Goal: Transaction & Acquisition: Download file/media

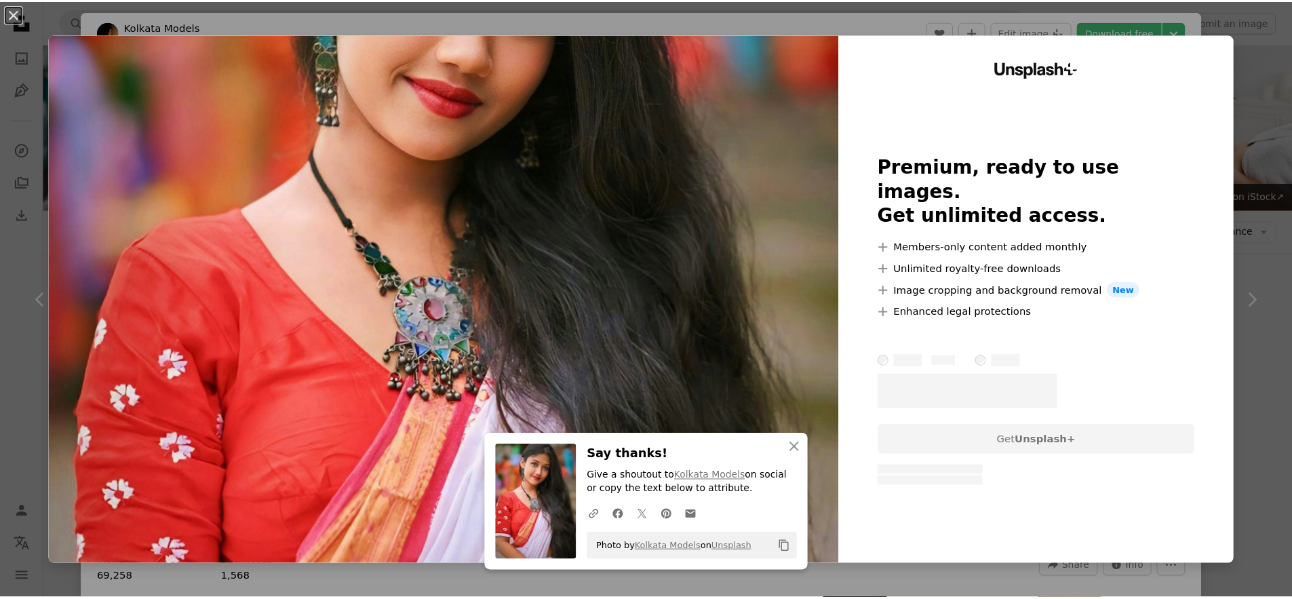
scroll to position [324, 0]
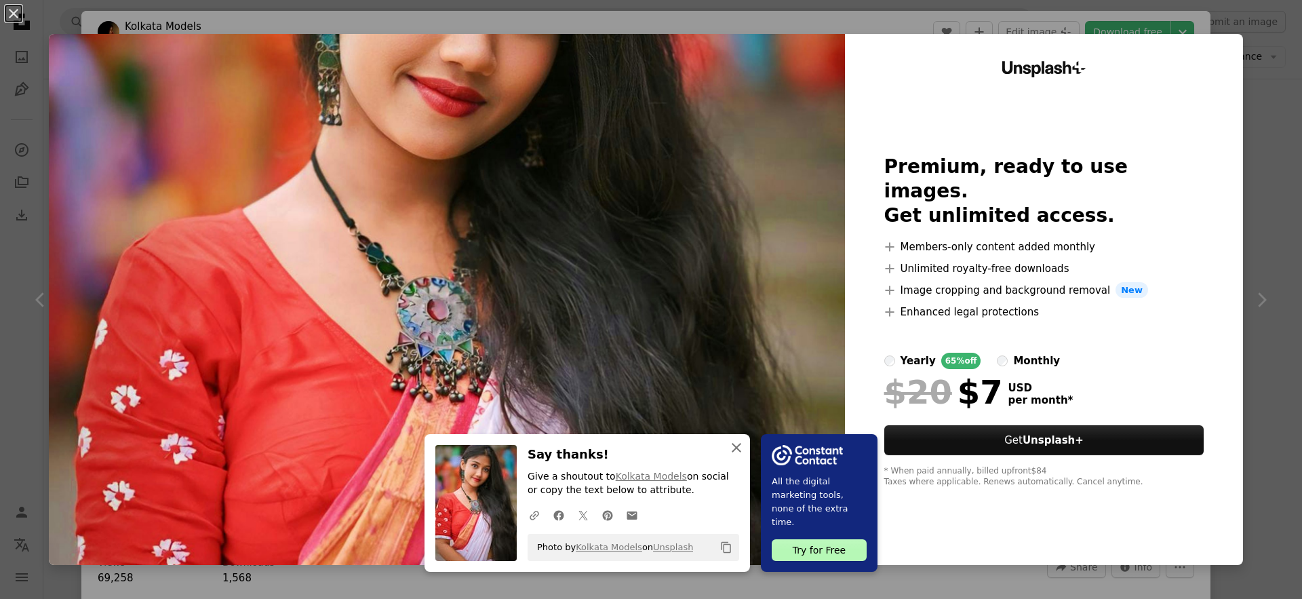
click at [732, 447] on icon "button" at bounding box center [736, 447] width 9 height 9
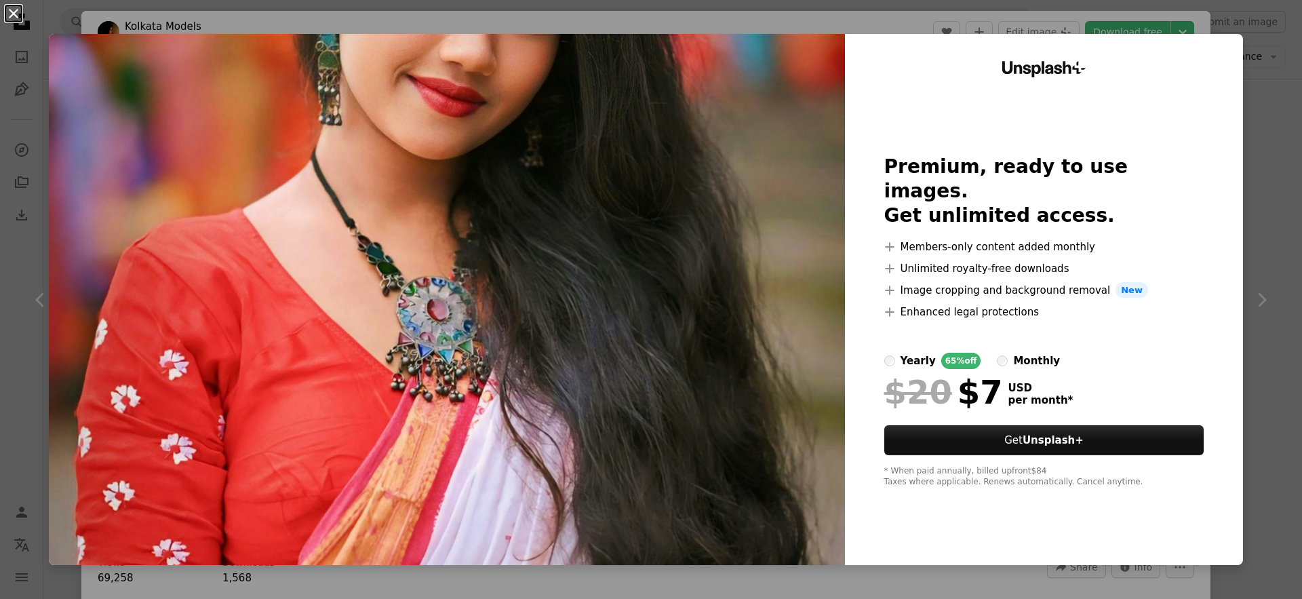
click at [12, 14] on button "An X shape" at bounding box center [13, 13] width 16 height 16
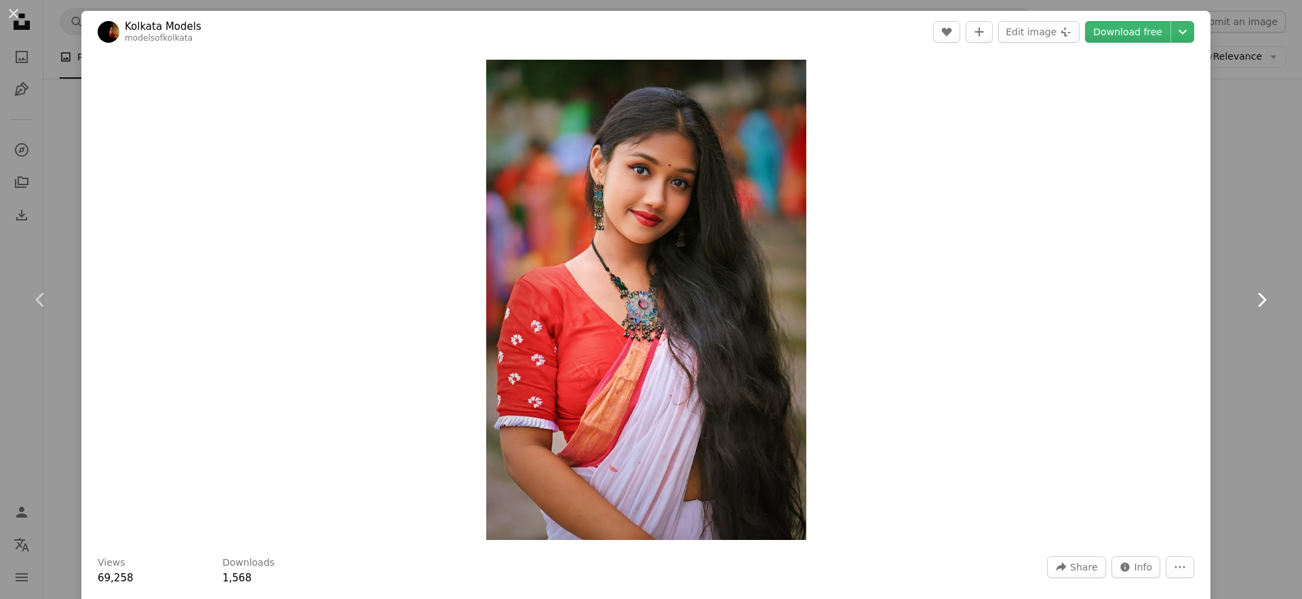
click at [1250, 291] on icon "Chevron right" at bounding box center [1261, 300] width 22 height 22
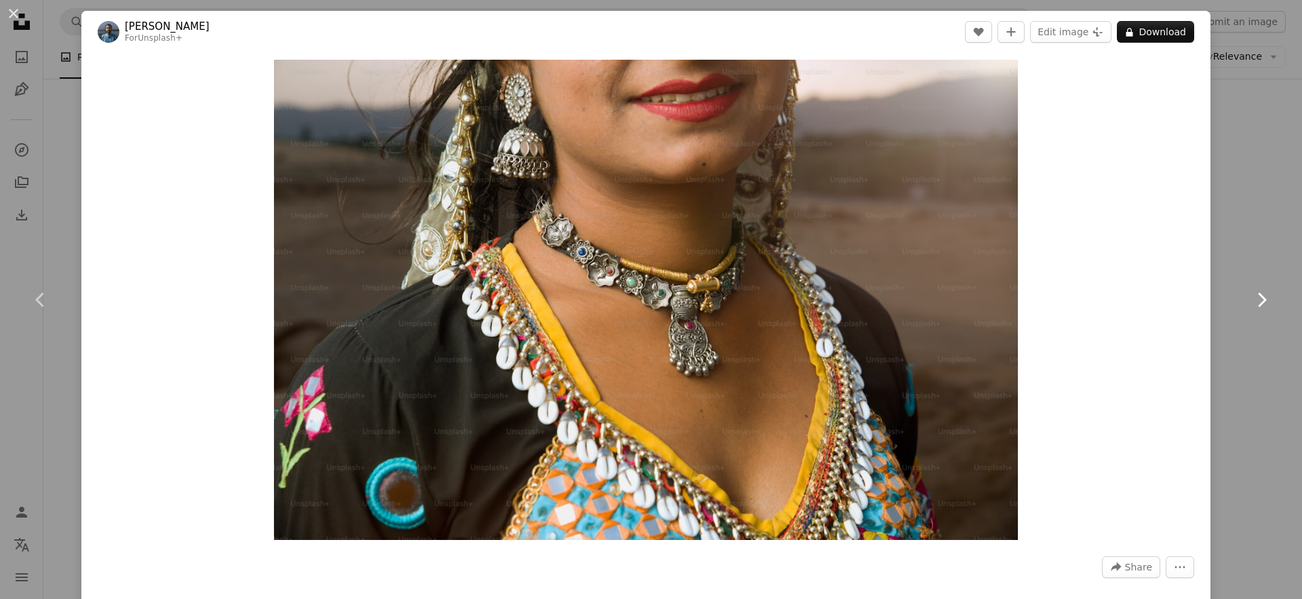
click at [1250, 290] on icon "Chevron right" at bounding box center [1261, 300] width 22 height 22
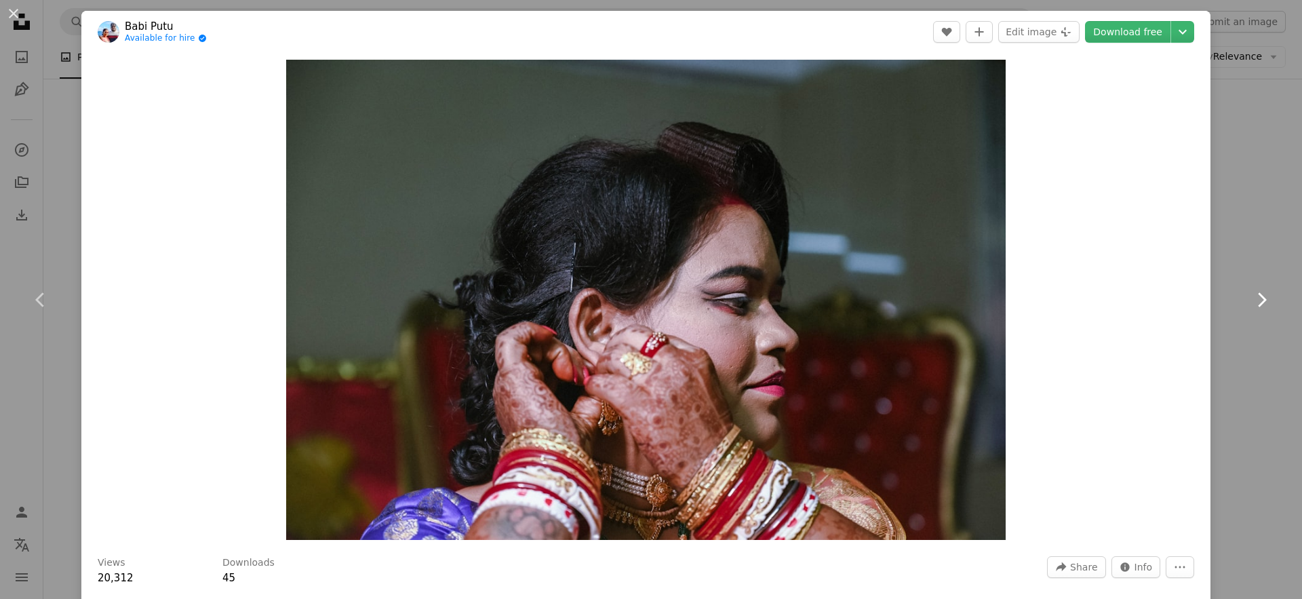
click at [1252, 300] on icon "Chevron right" at bounding box center [1261, 300] width 22 height 22
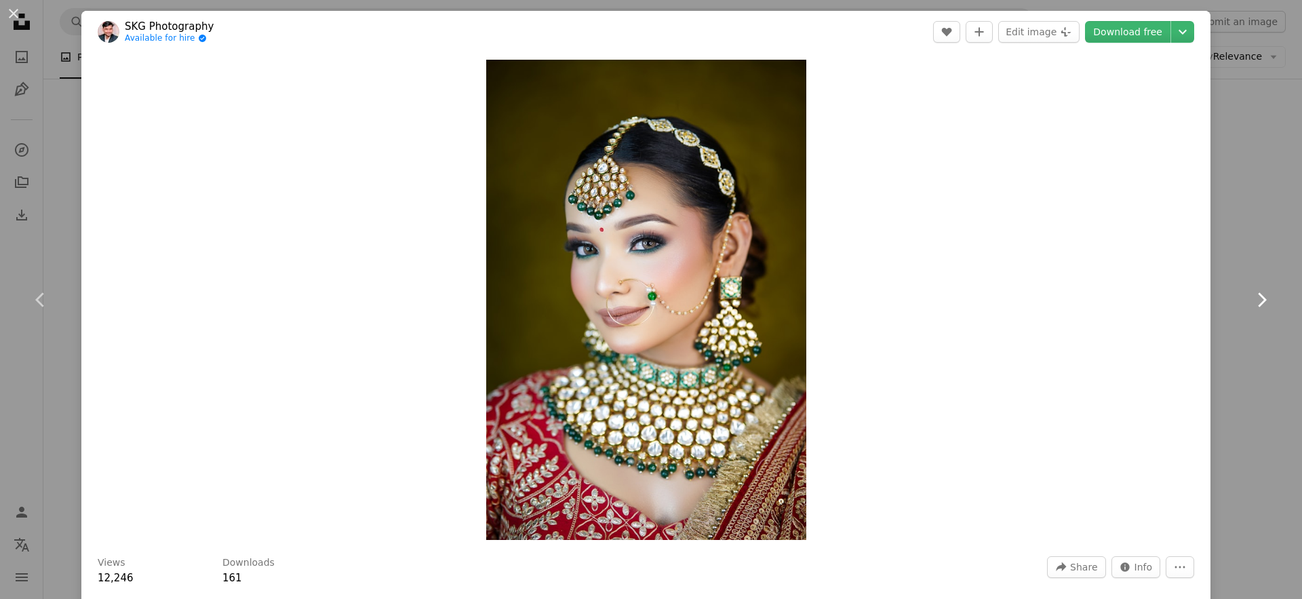
click at [1258, 300] on icon at bounding box center [1262, 299] width 9 height 14
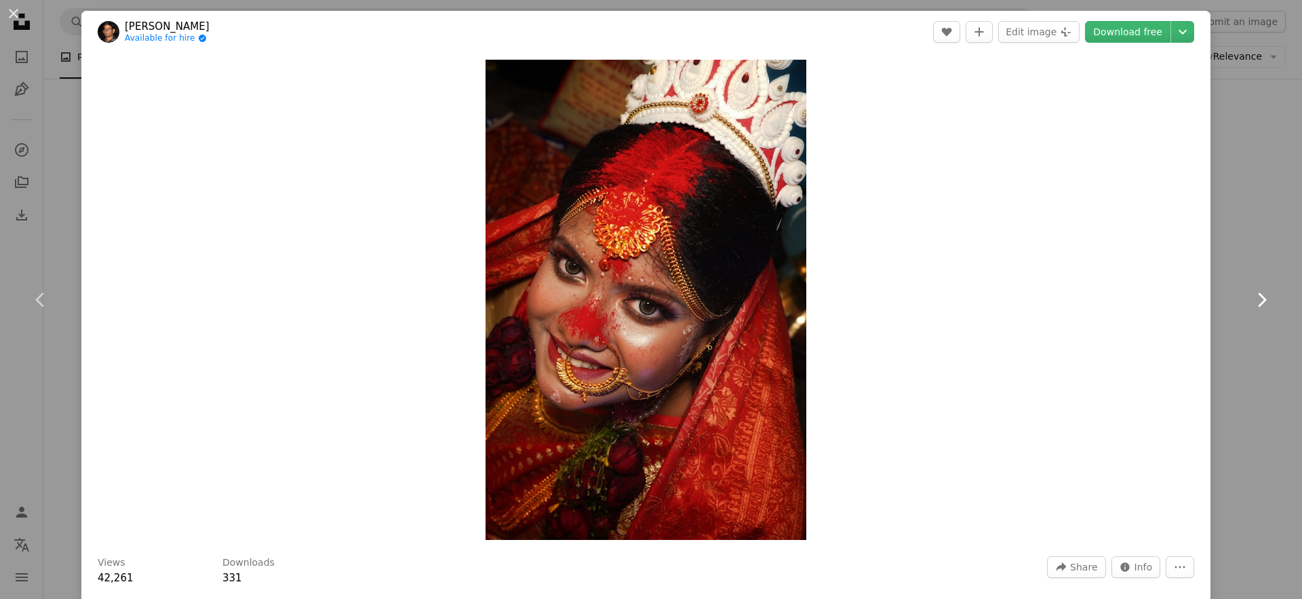
click at [1258, 300] on icon at bounding box center [1262, 299] width 9 height 14
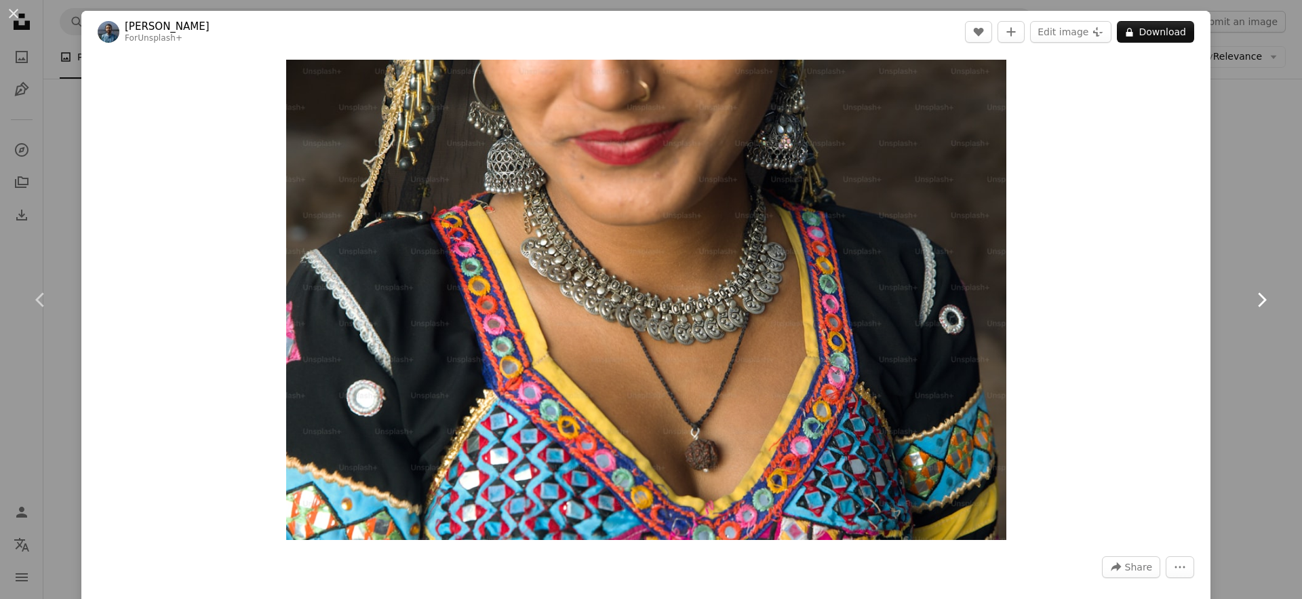
click at [1258, 300] on icon at bounding box center [1262, 299] width 9 height 14
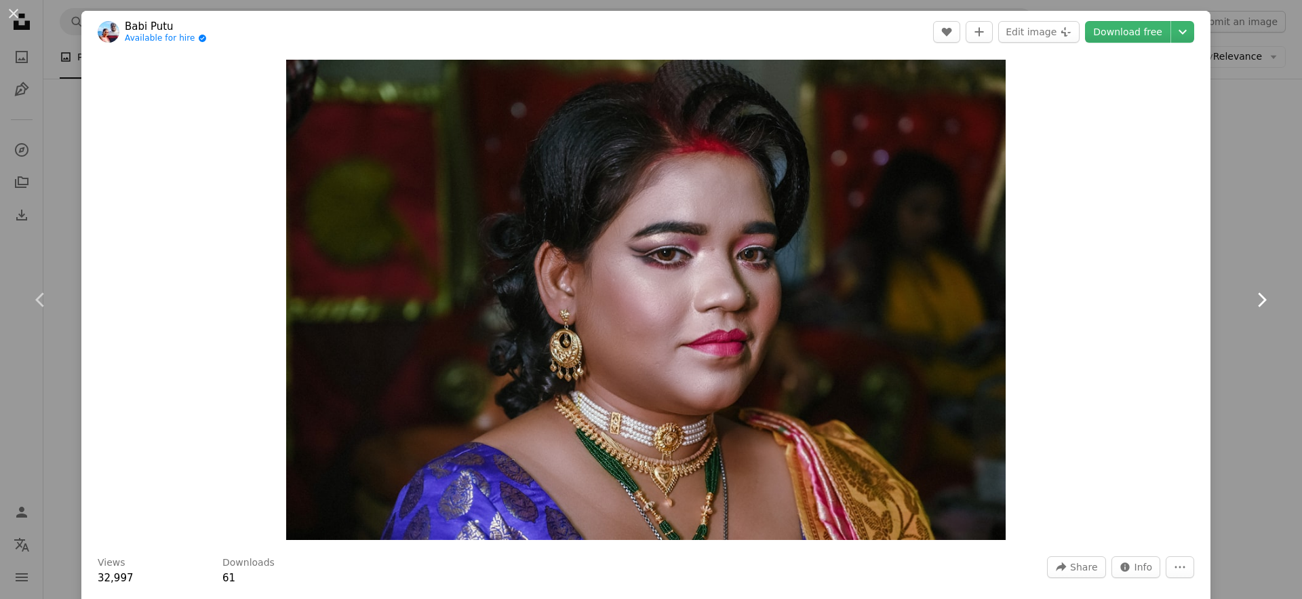
click at [1258, 300] on icon at bounding box center [1262, 299] width 9 height 14
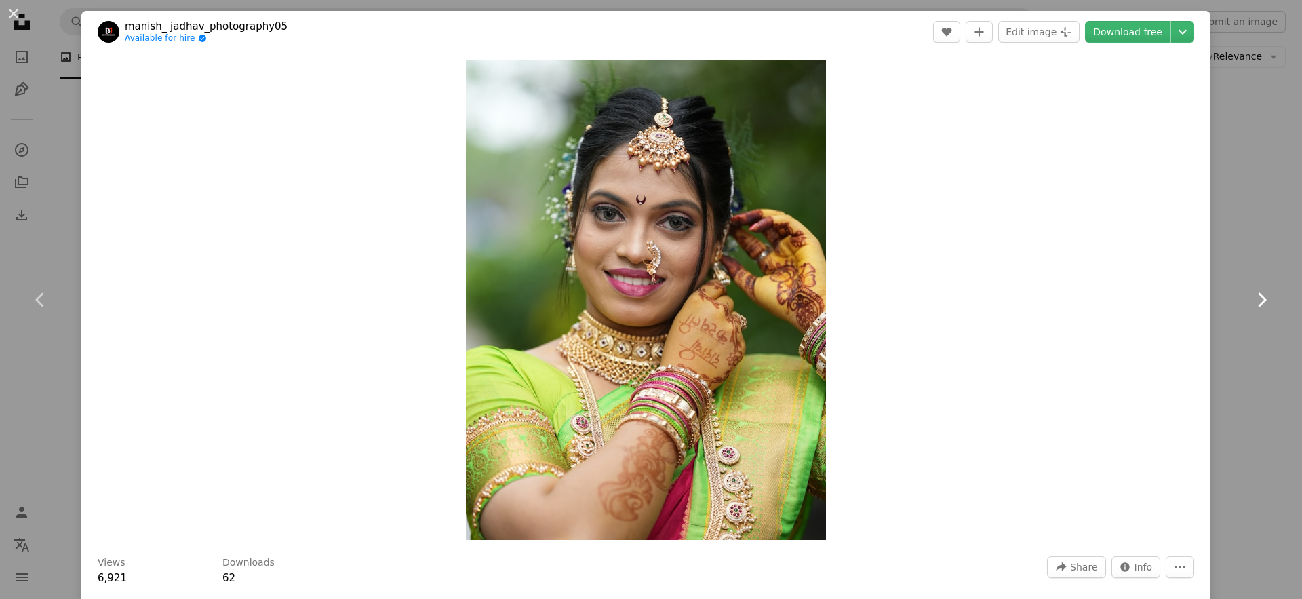
click at [1258, 300] on icon at bounding box center [1262, 299] width 9 height 14
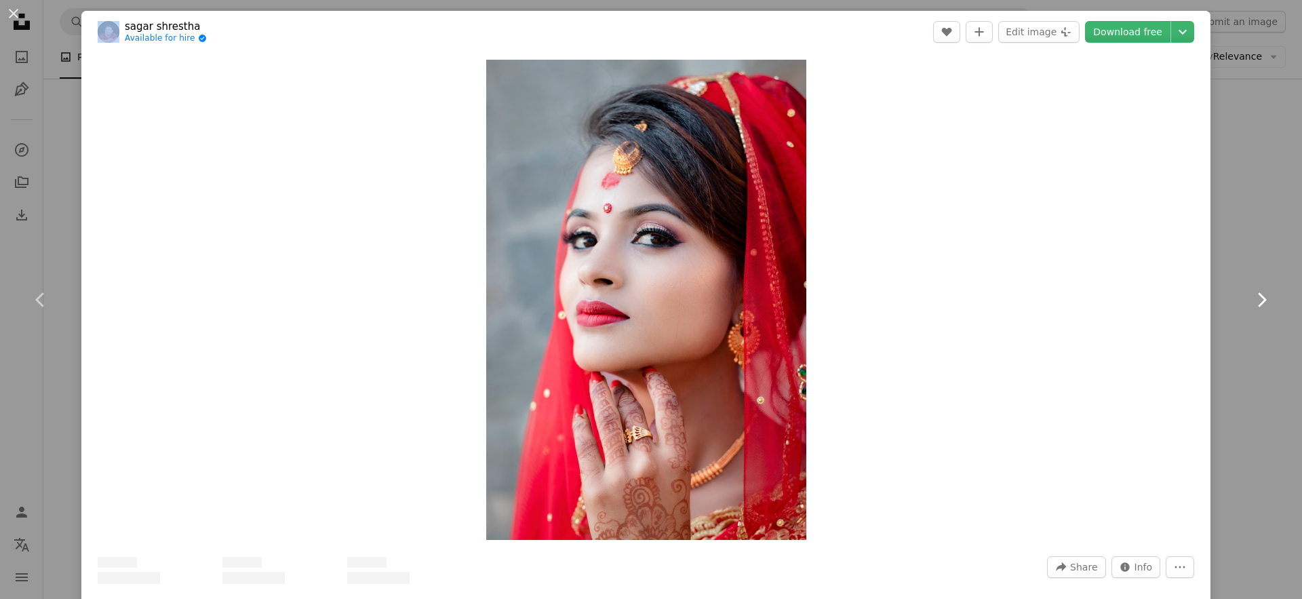
click at [1258, 300] on icon at bounding box center [1262, 299] width 9 height 14
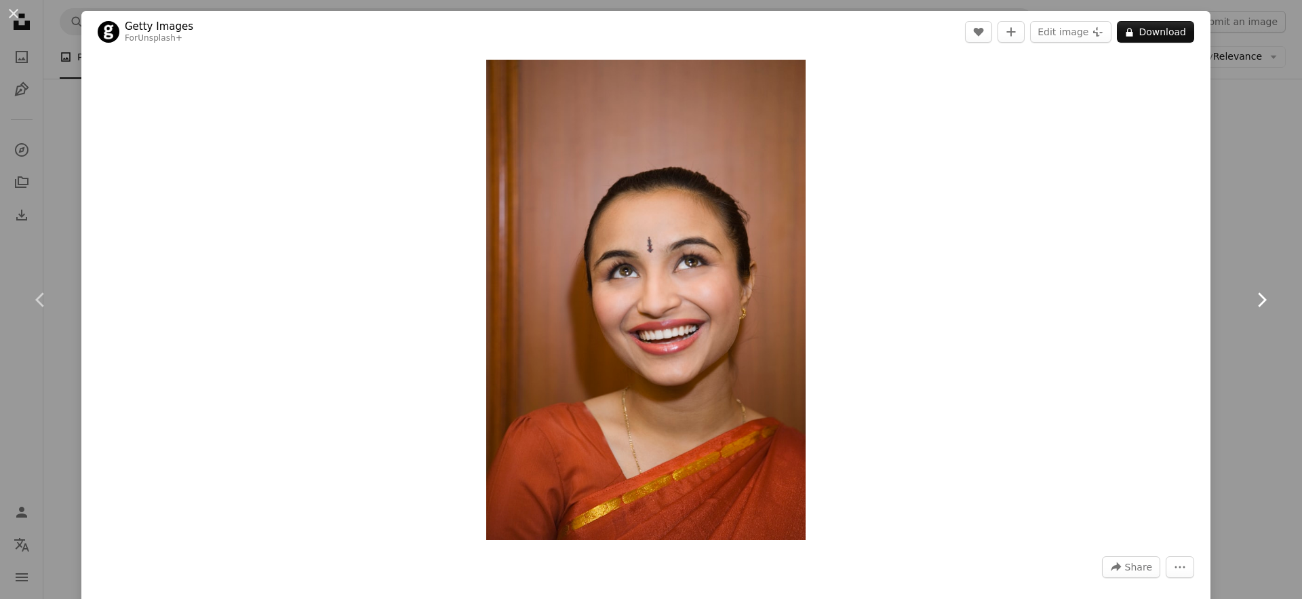
click at [1258, 300] on icon at bounding box center [1262, 299] width 9 height 14
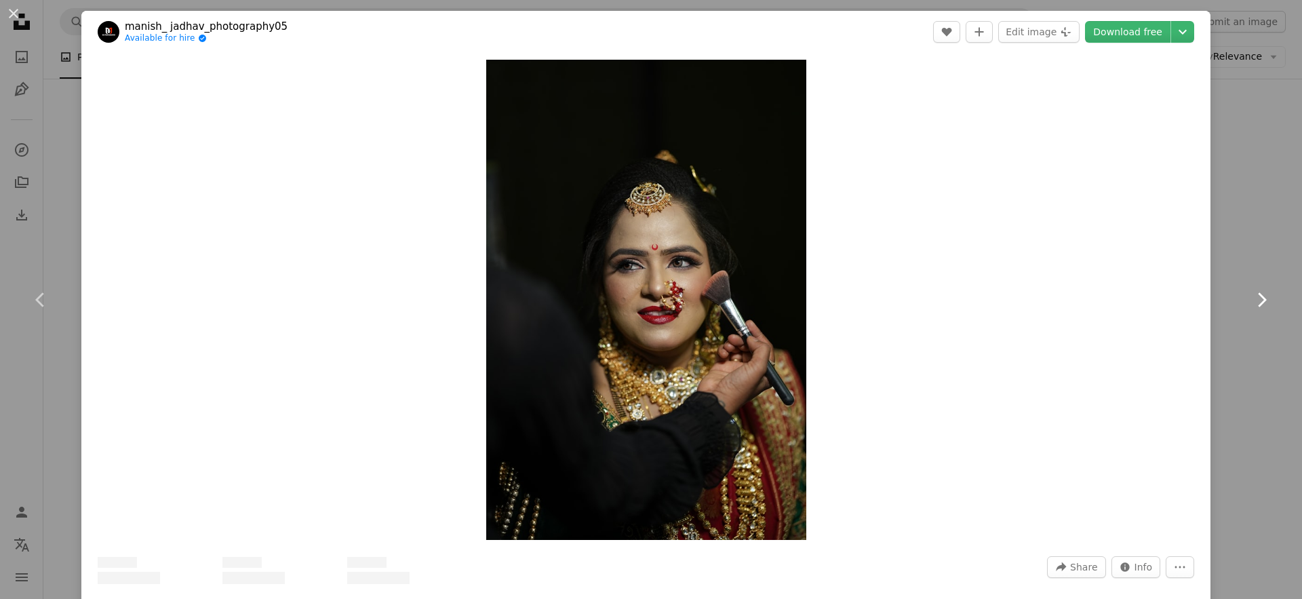
click at [1258, 300] on icon at bounding box center [1262, 299] width 9 height 14
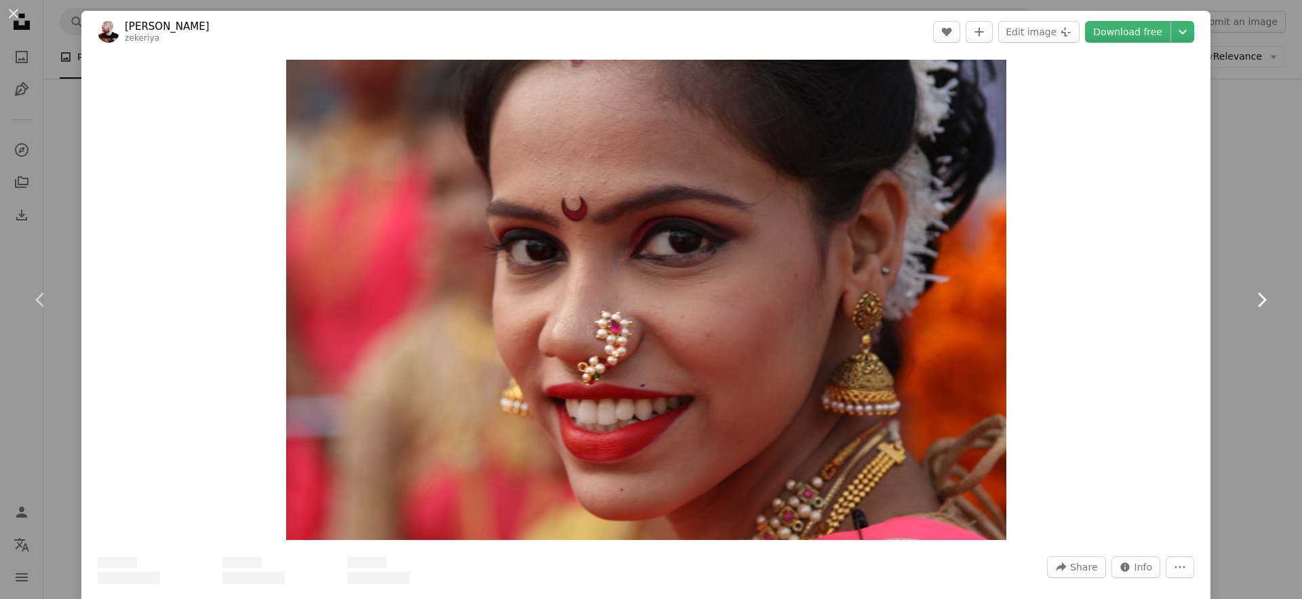
click at [1258, 300] on icon at bounding box center [1262, 299] width 9 height 14
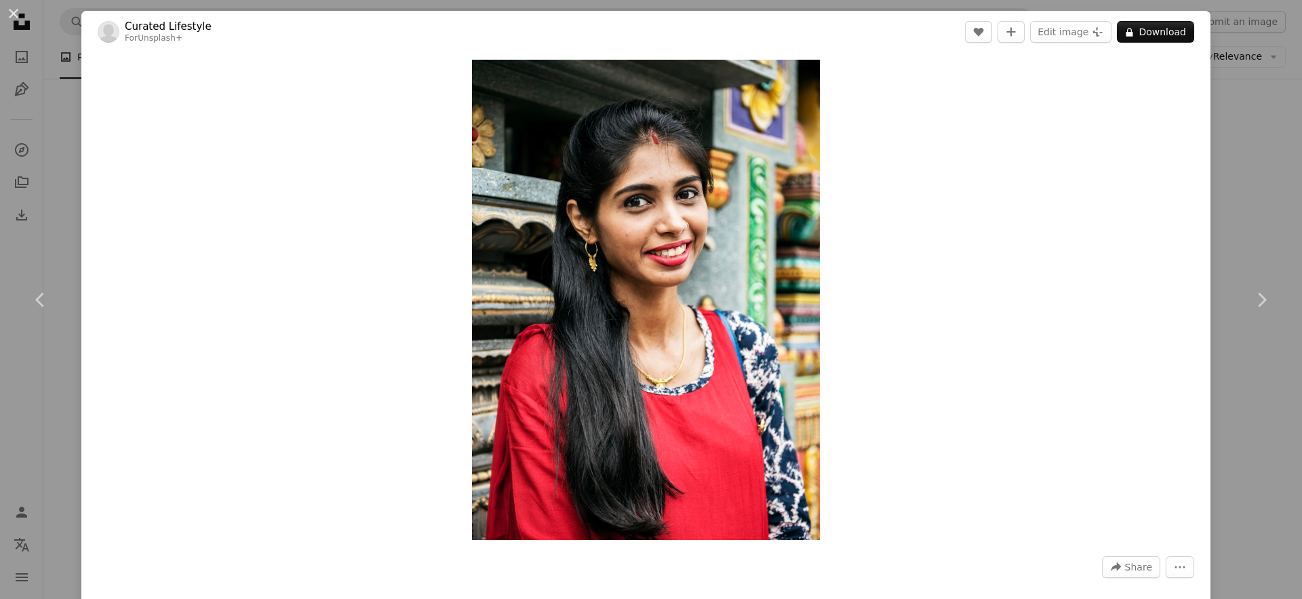
click at [16, 14] on button "An X shape" at bounding box center [13, 13] width 16 height 16
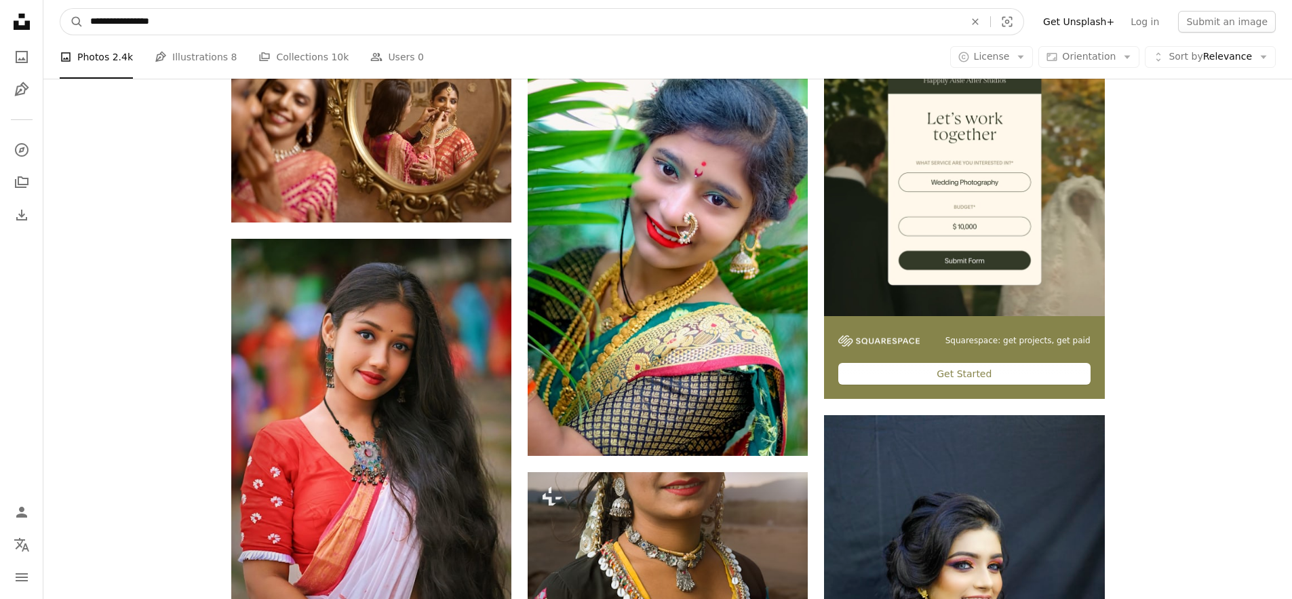
drag, startPoint x: 171, startPoint y: 24, endPoint x: 143, endPoint y: 20, distance: 28.1
click at [143, 20] on input "**********" at bounding box center [521, 22] width 877 height 26
type input "**********"
click button "A magnifying glass" at bounding box center [71, 22] width 23 height 26
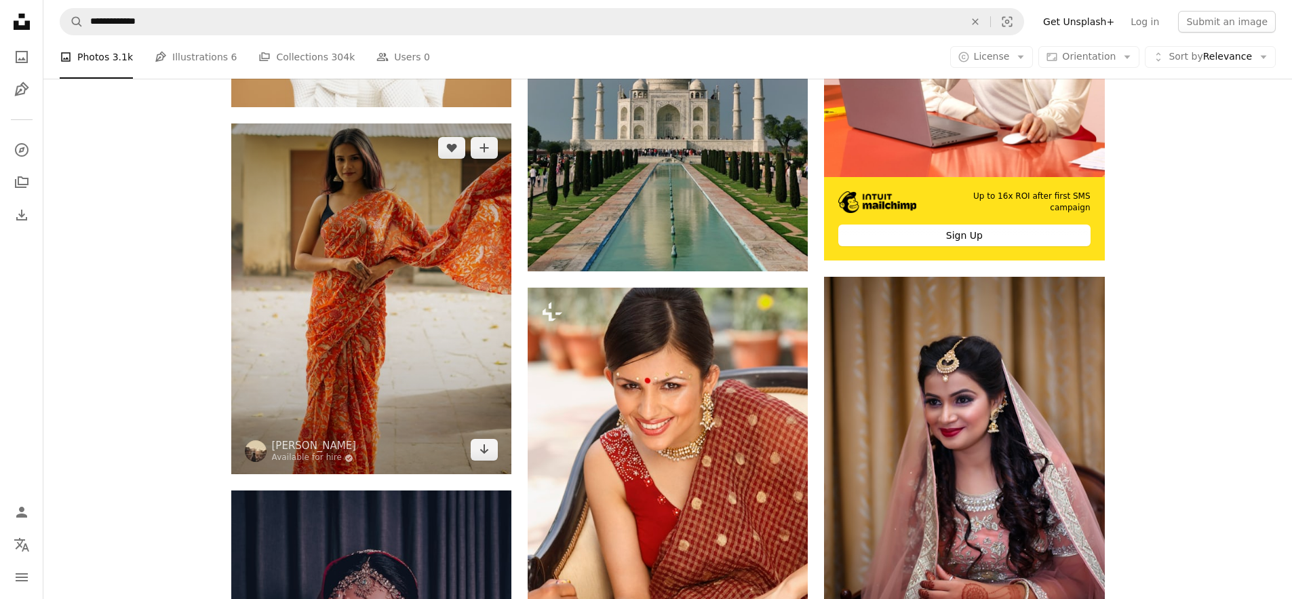
scroll to position [601, 0]
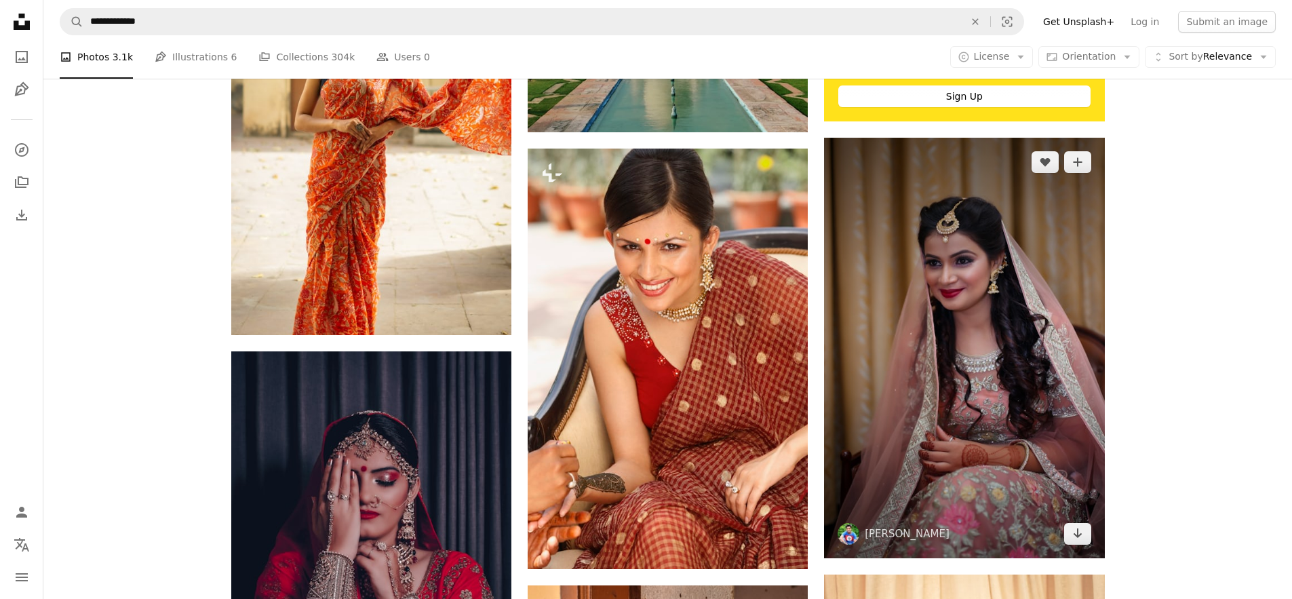
click at [951, 322] on img at bounding box center [964, 348] width 280 height 420
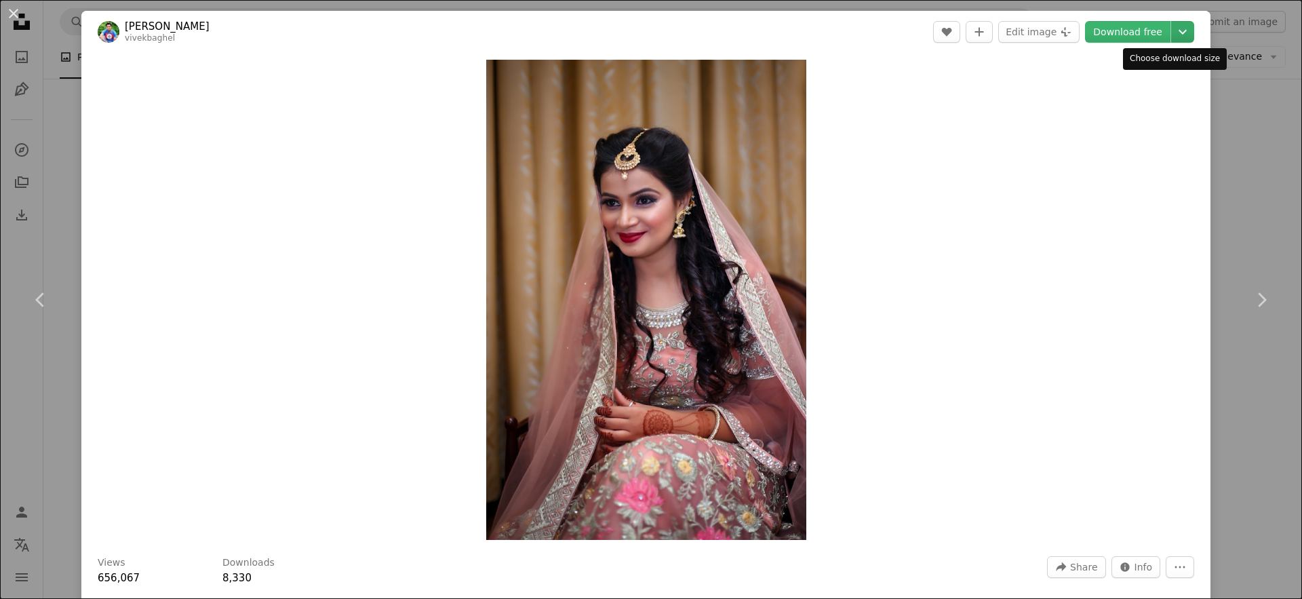
click at [1172, 38] on icon "Chevron down" at bounding box center [1183, 32] width 22 height 16
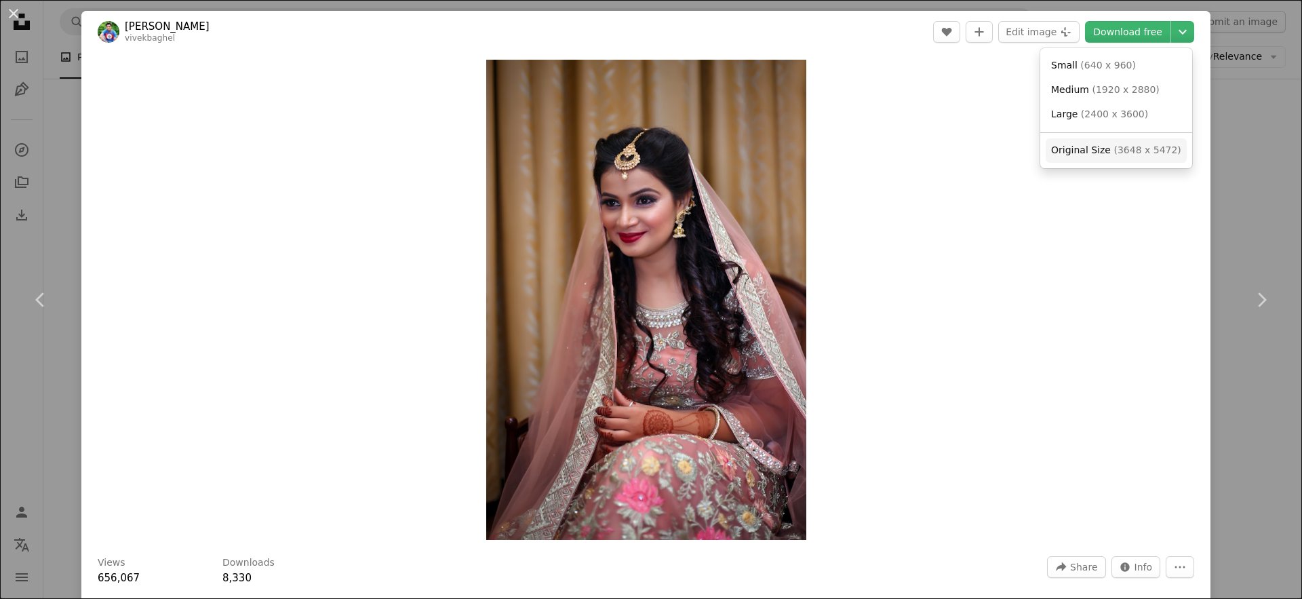
click at [1073, 154] on span "Original Size" at bounding box center [1081, 149] width 60 height 11
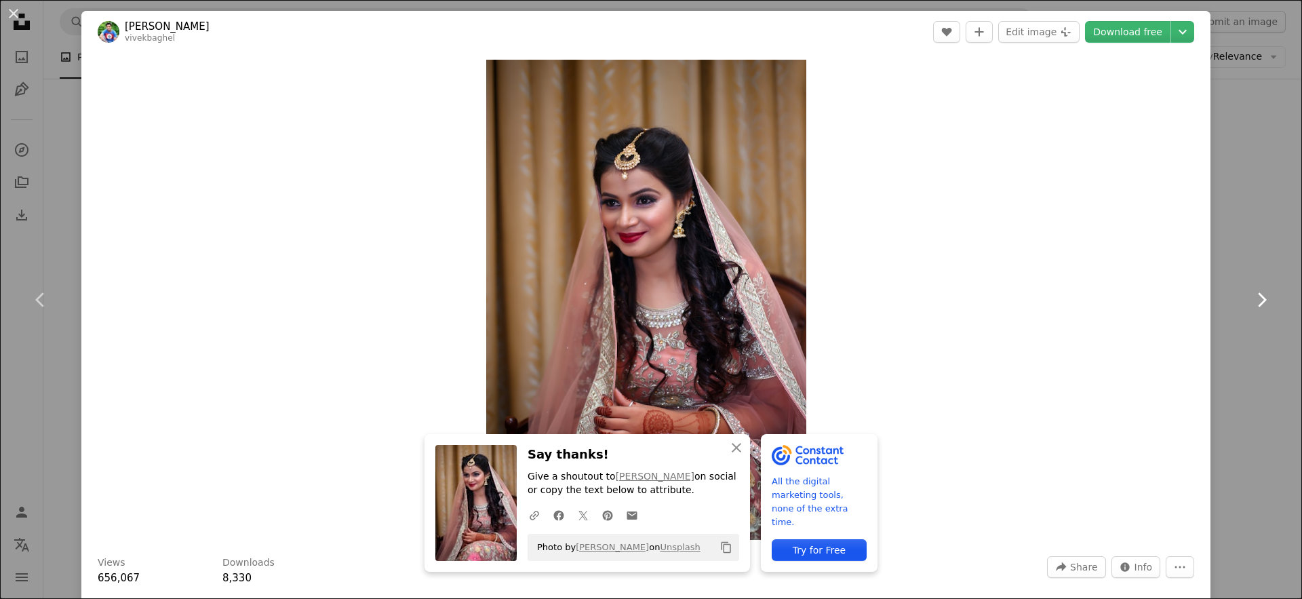
click at [1250, 299] on icon "Chevron right" at bounding box center [1261, 300] width 22 height 22
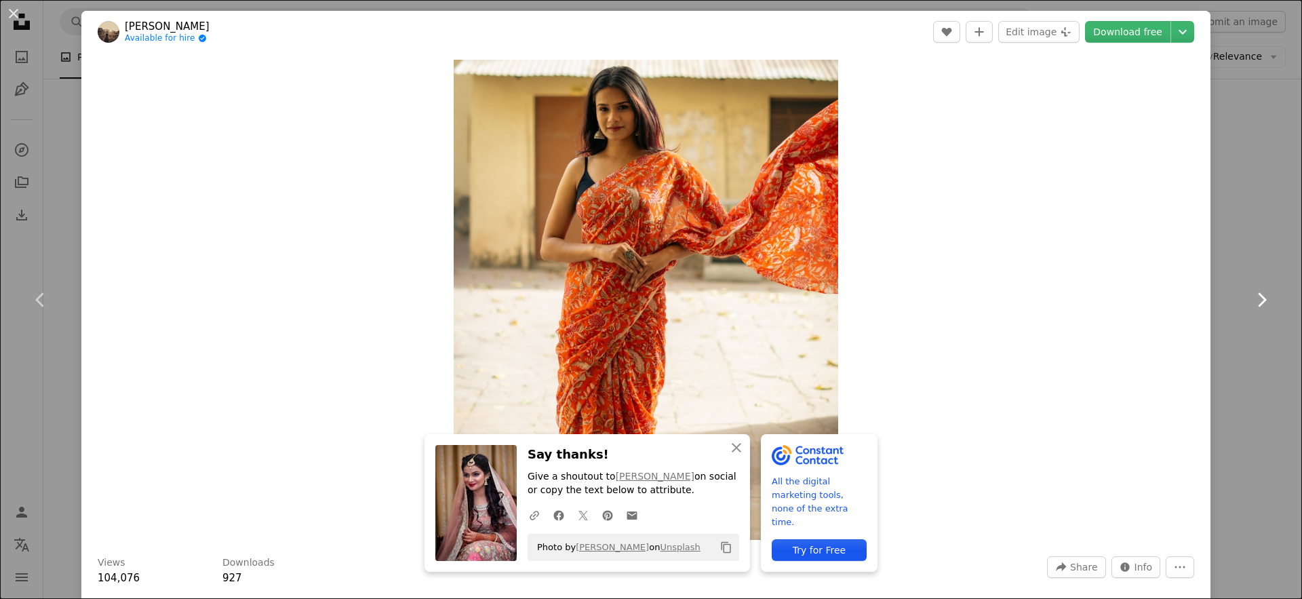
click at [1250, 299] on icon "Chevron right" at bounding box center [1261, 300] width 22 height 22
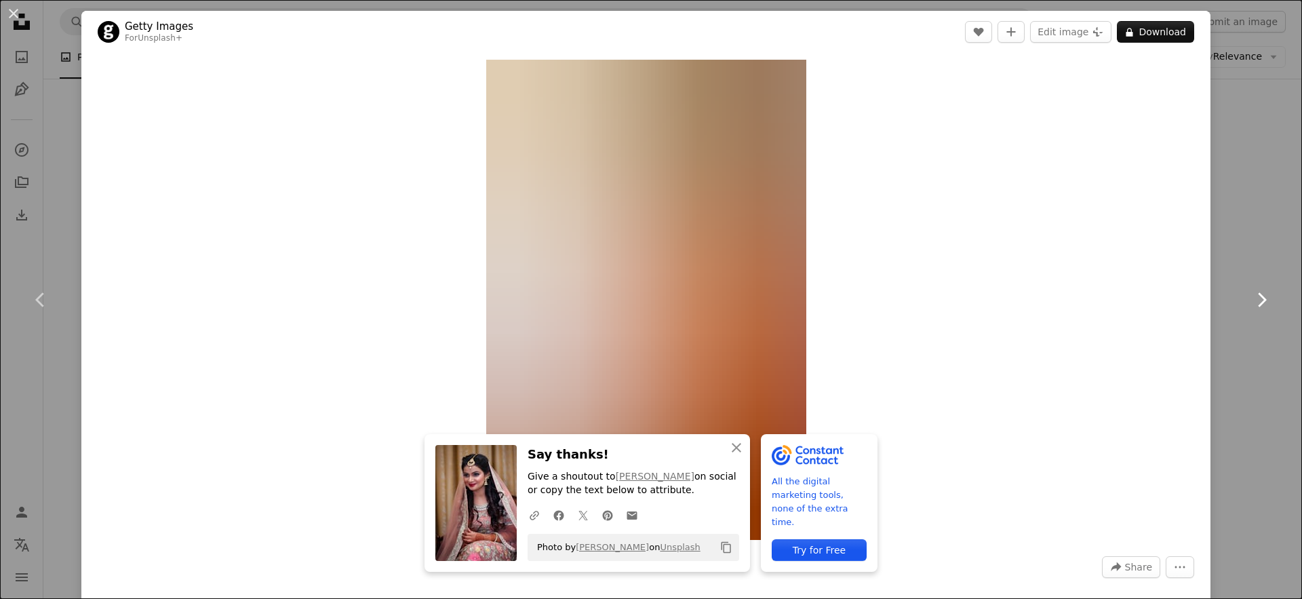
click at [1250, 299] on icon "Chevron right" at bounding box center [1261, 300] width 22 height 22
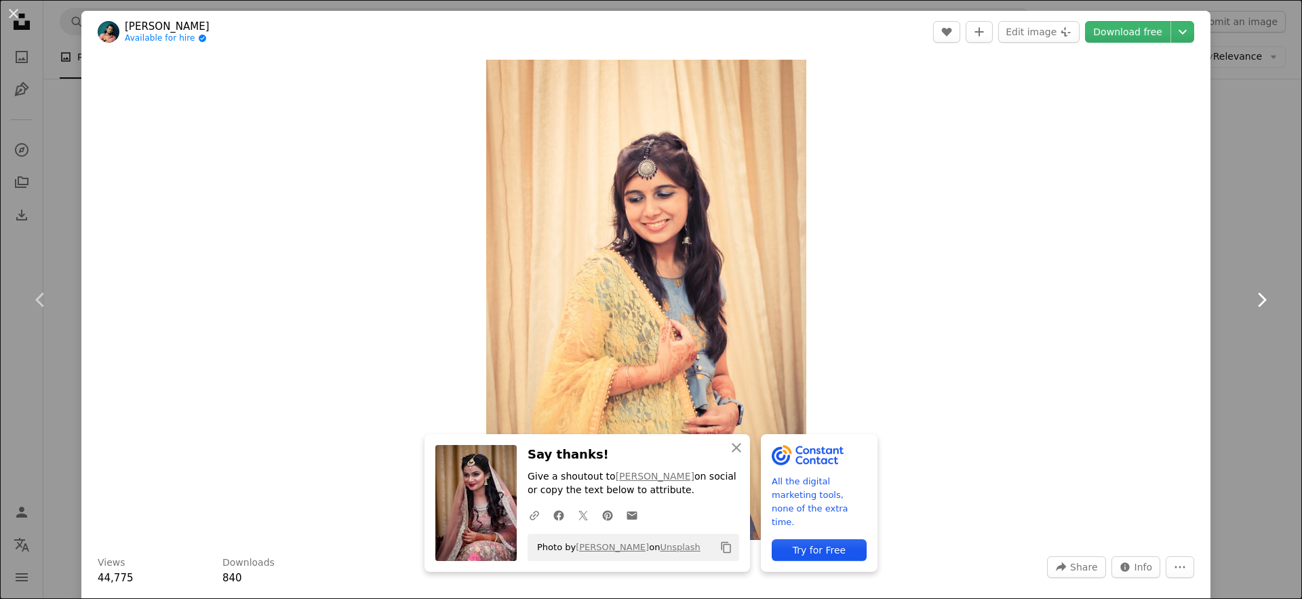
click at [1250, 299] on icon "Chevron right" at bounding box center [1261, 300] width 22 height 22
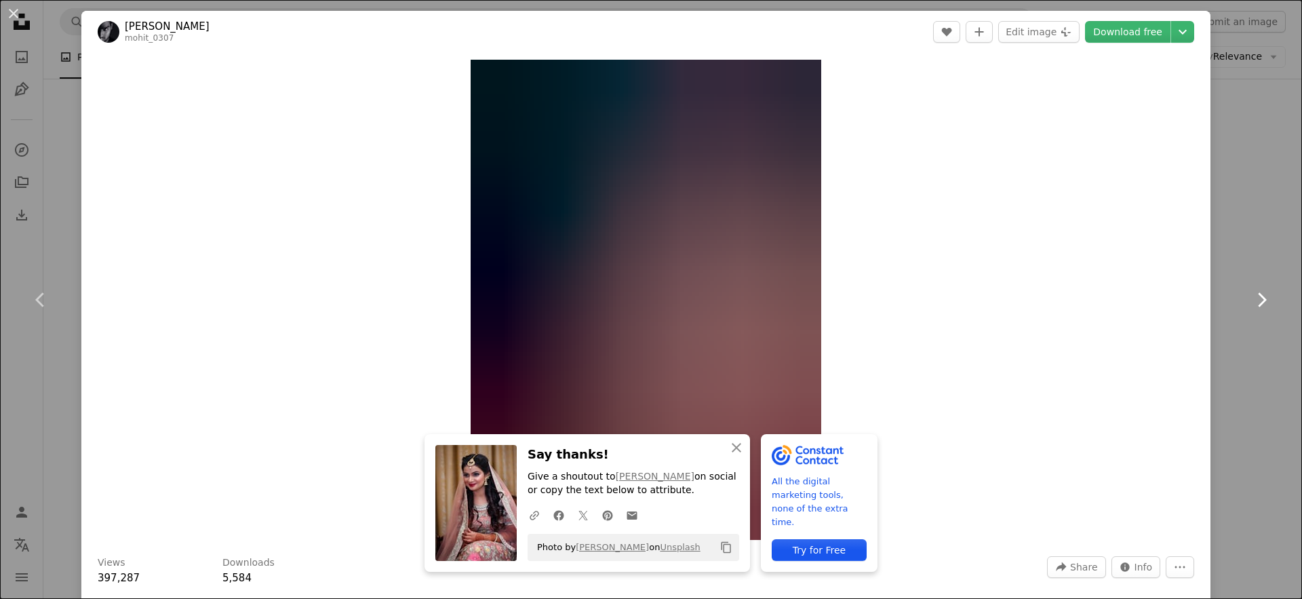
click at [1250, 299] on icon "Chevron right" at bounding box center [1261, 300] width 22 height 22
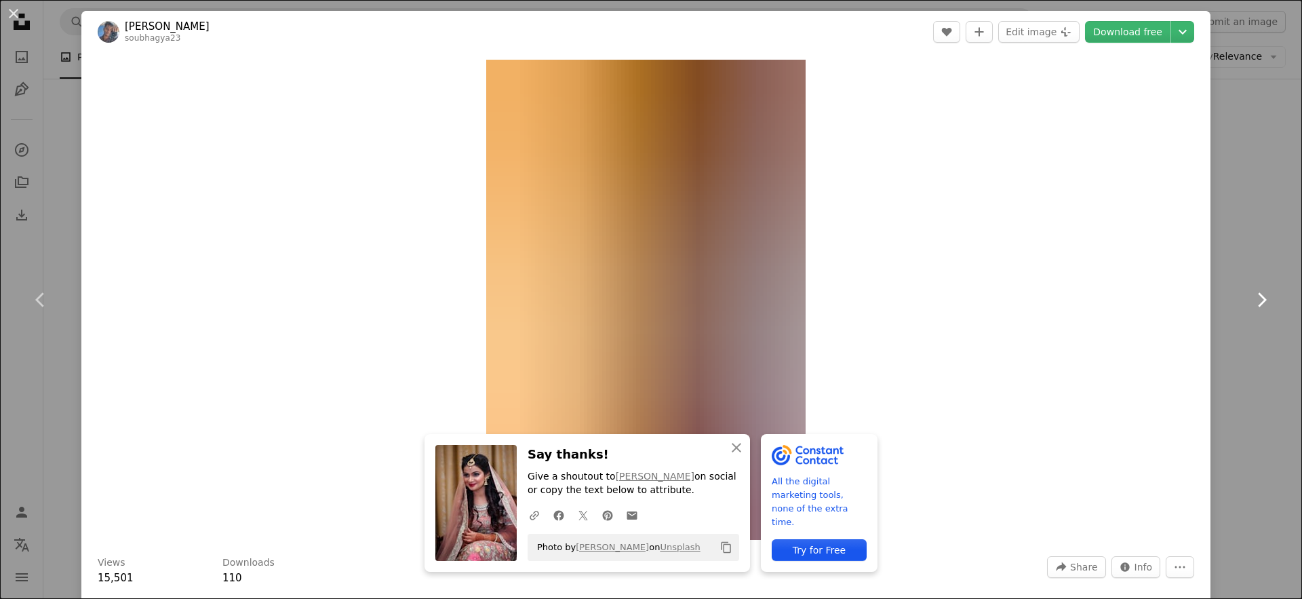
click at [1250, 299] on icon "Chevron right" at bounding box center [1261, 300] width 22 height 22
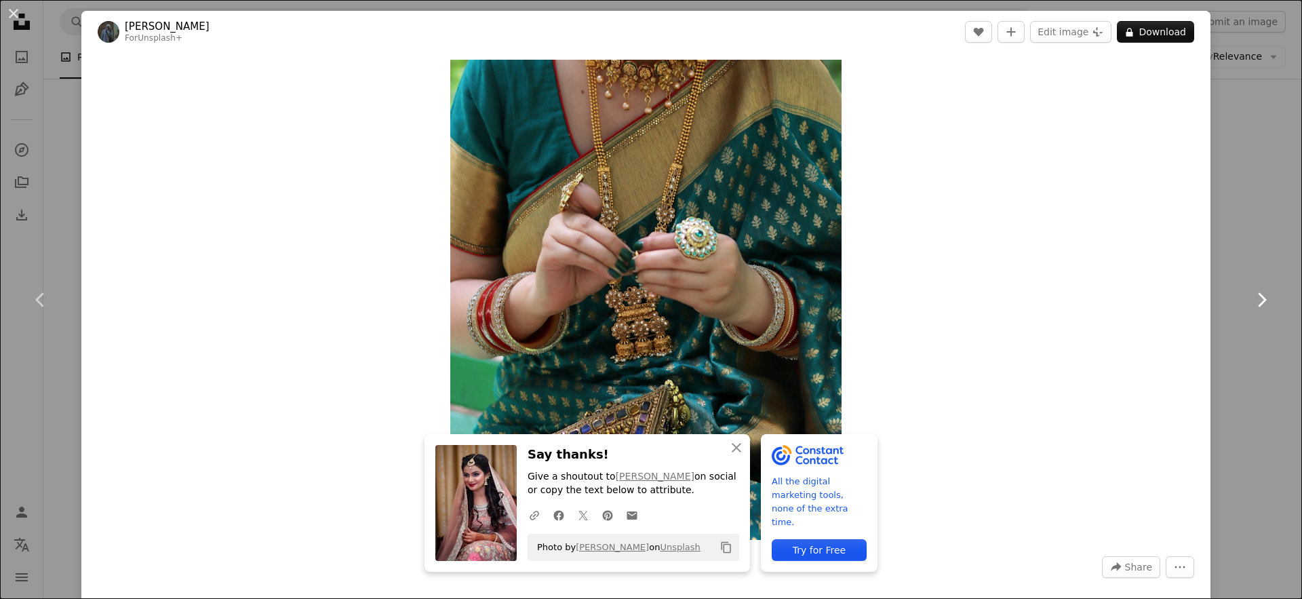
click at [1250, 299] on icon "Chevron right" at bounding box center [1261, 300] width 22 height 22
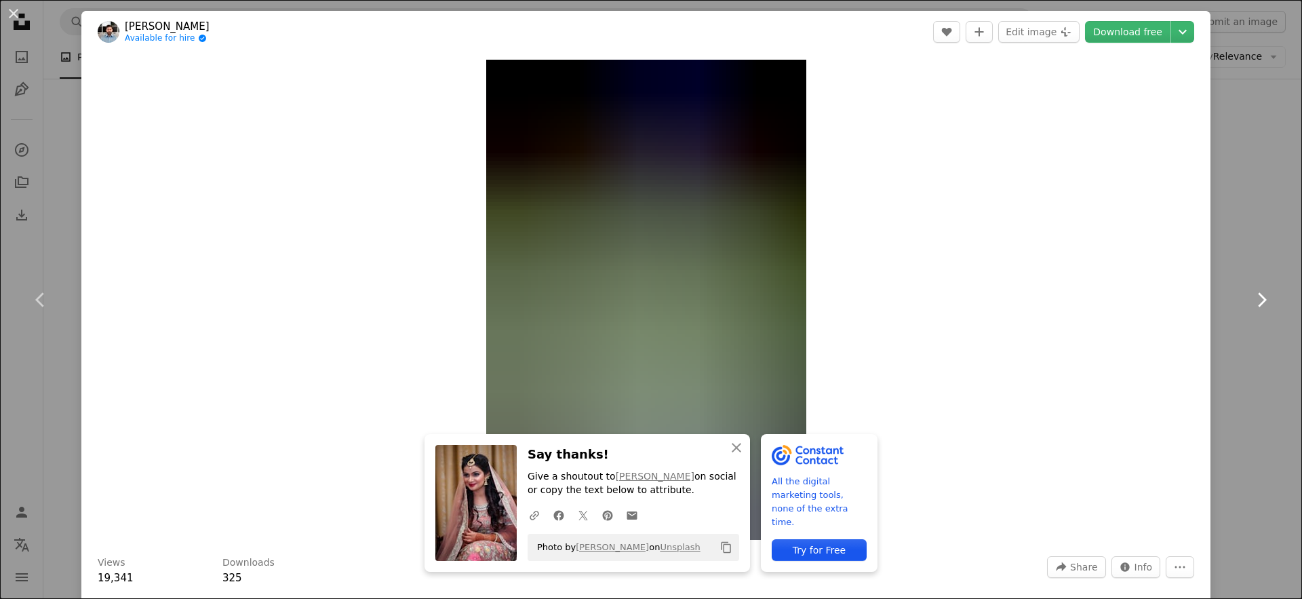
click at [1250, 299] on icon "Chevron right" at bounding box center [1261, 300] width 22 height 22
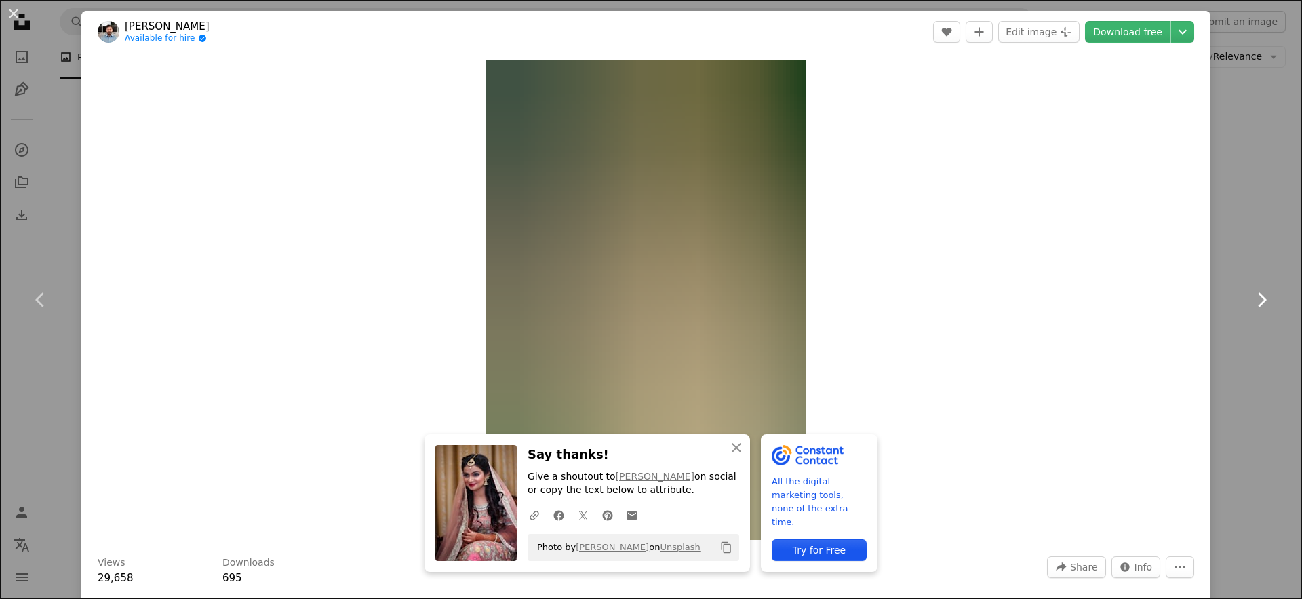
click at [1250, 299] on icon "Chevron right" at bounding box center [1261, 300] width 22 height 22
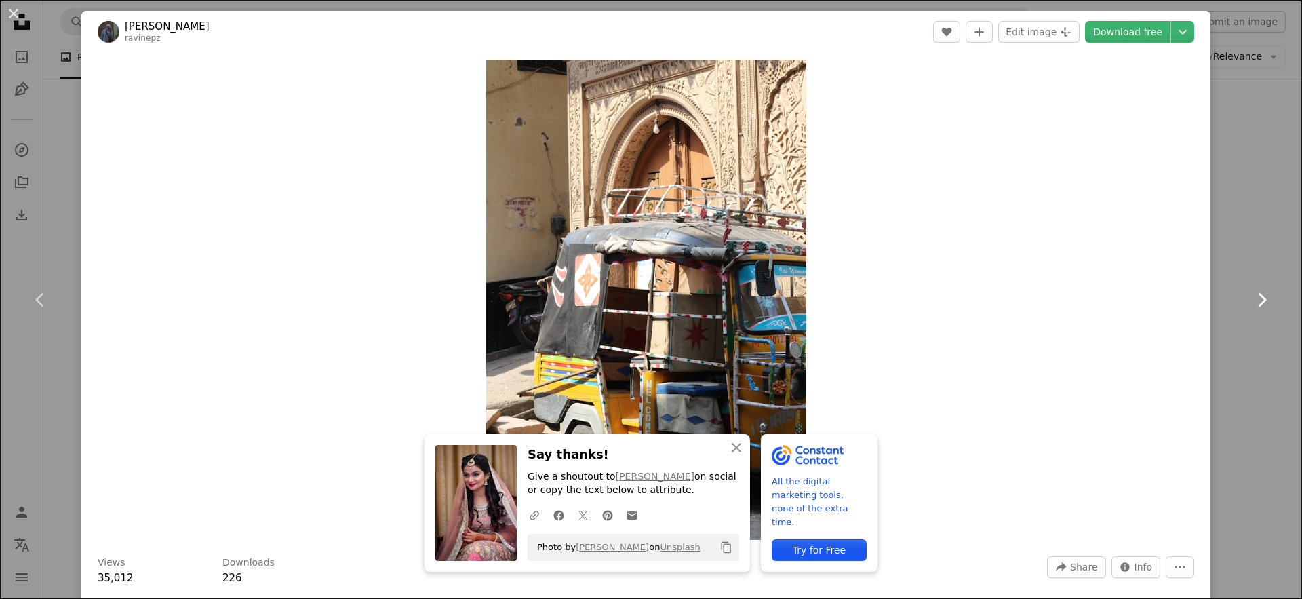
click at [1250, 299] on icon "Chevron right" at bounding box center [1261, 300] width 22 height 22
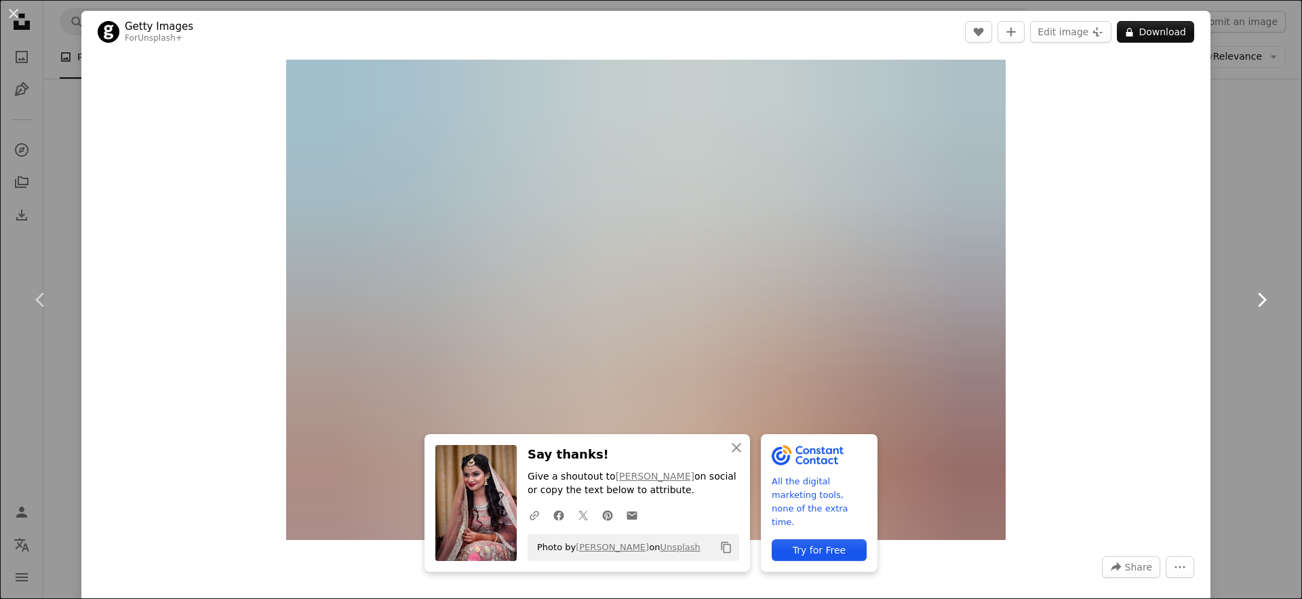
click at [1250, 299] on icon "Chevron right" at bounding box center [1261, 300] width 22 height 22
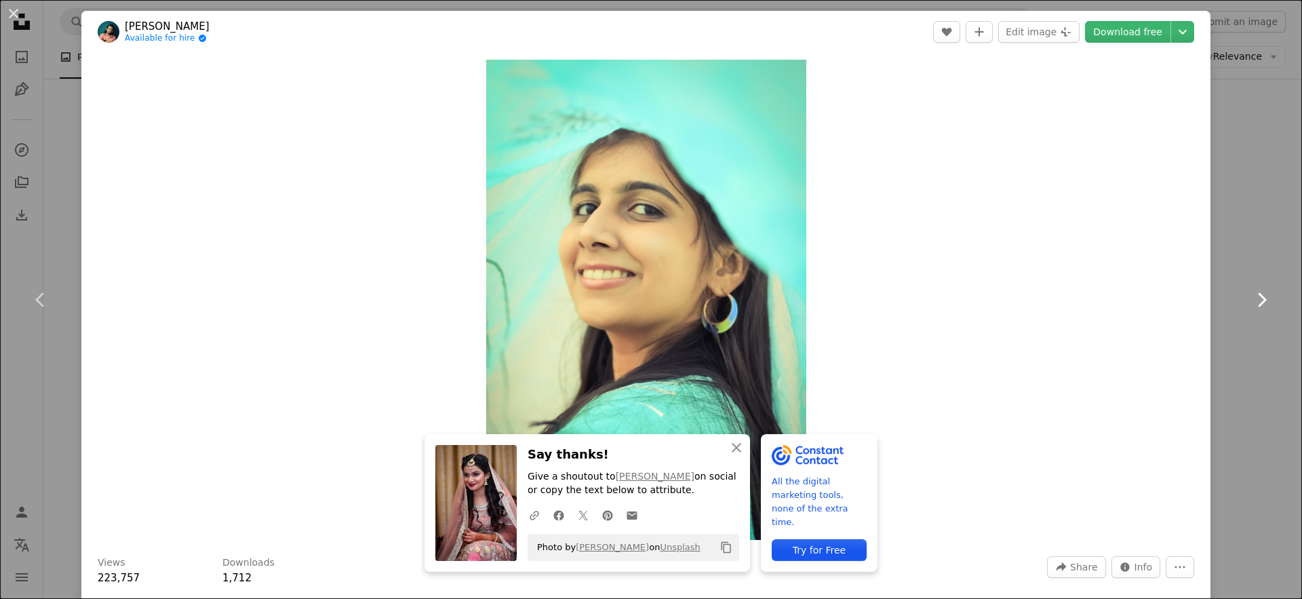
click at [1250, 299] on icon "Chevron right" at bounding box center [1261, 300] width 22 height 22
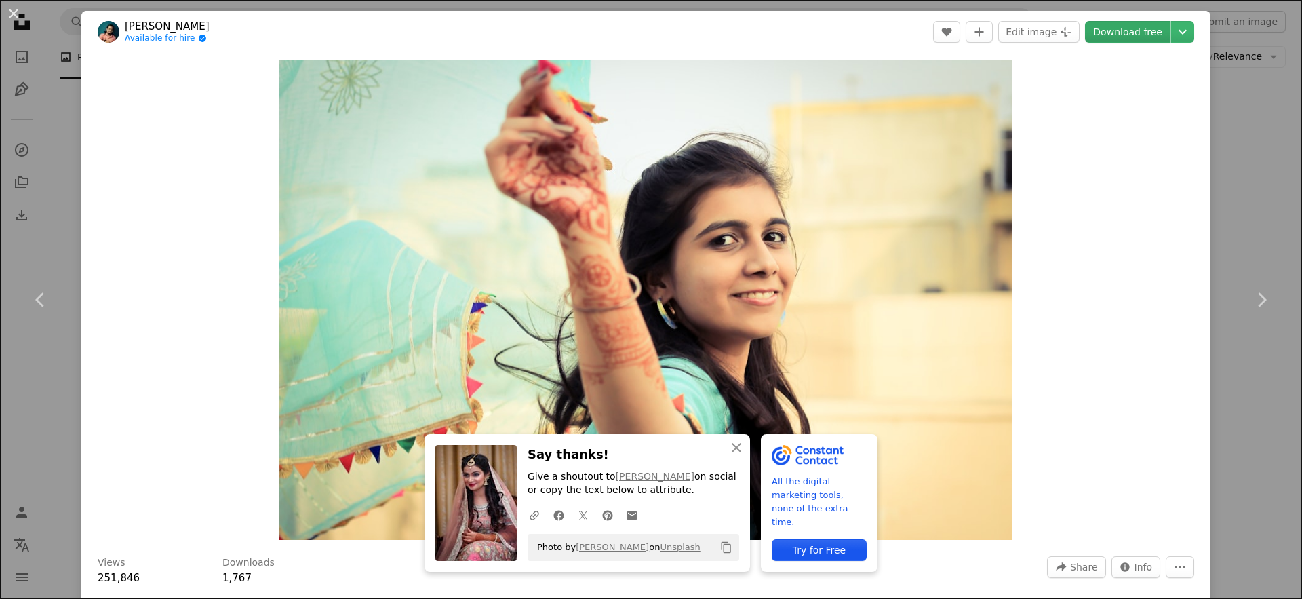
click at [1125, 38] on link "Download free" at bounding box center [1127, 32] width 85 height 22
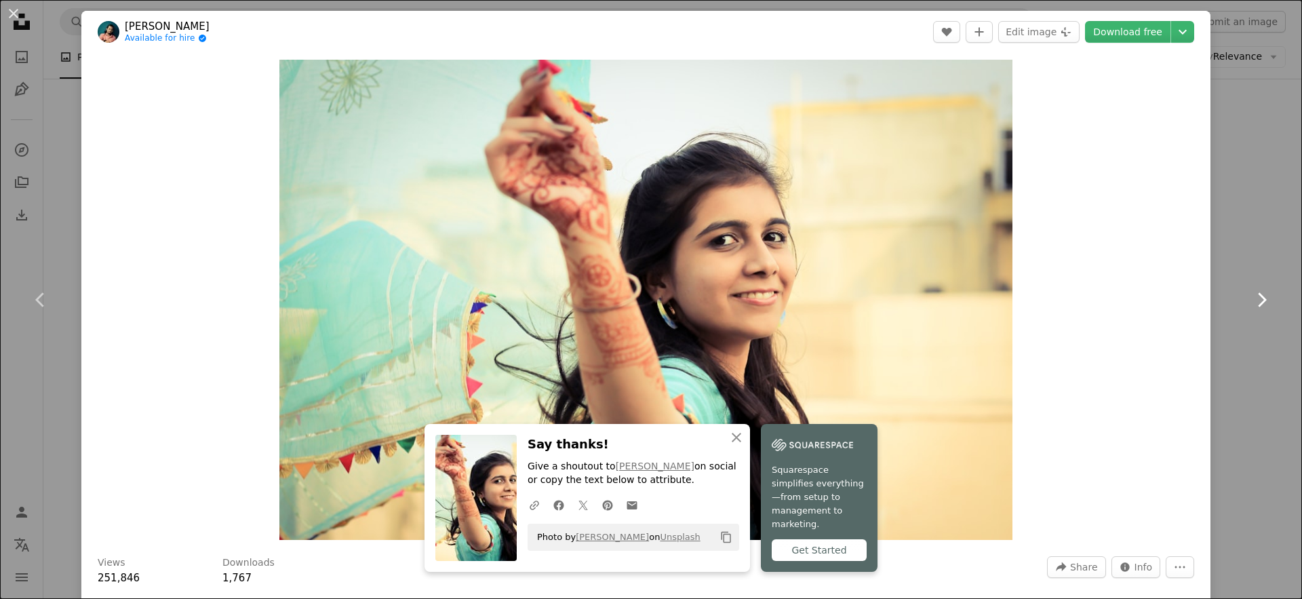
click at [1251, 299] on icon "Chevron right" at bounding box center [1261, 300] width 22 height 22
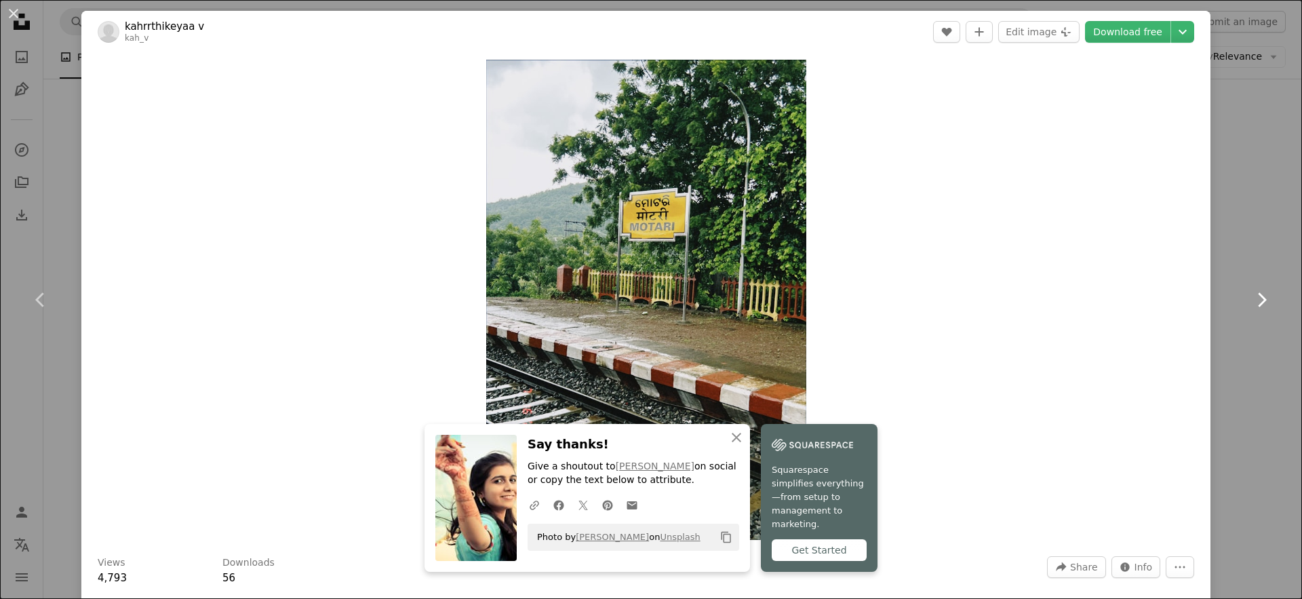
click at [1251, 299] on icon "Chevron right" at bounding box center [1261, 300] width 22 height 22
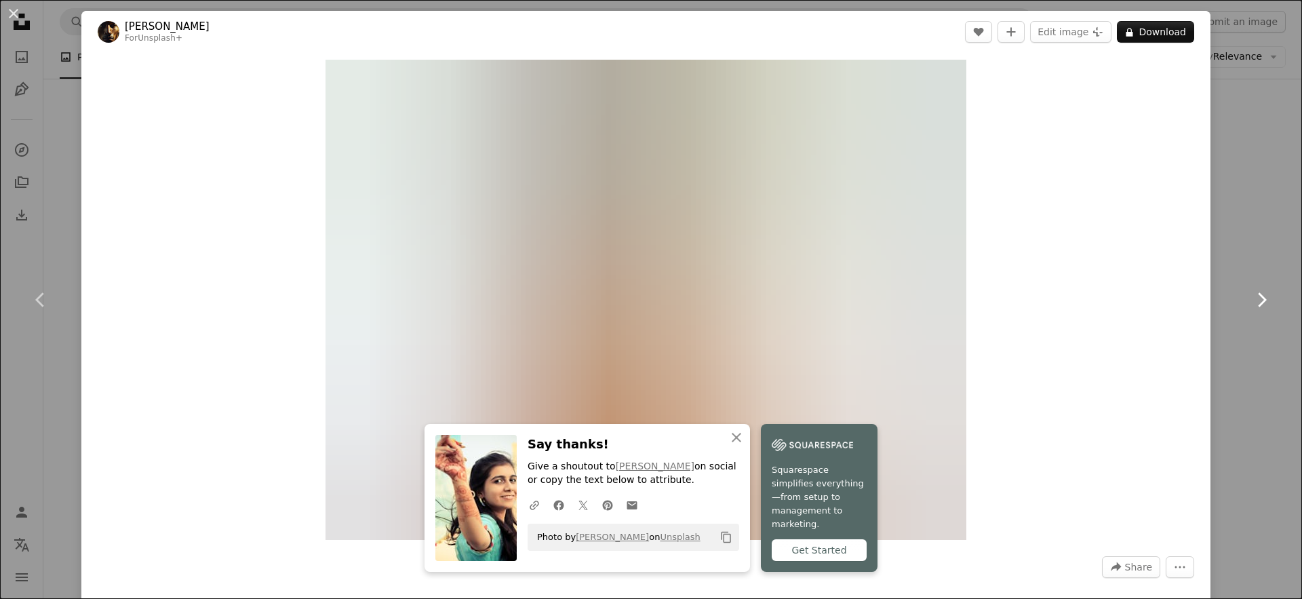
click at [1251, 299] on icon "Chevron right" at bounding box center [1261, 300] width 22 height 22
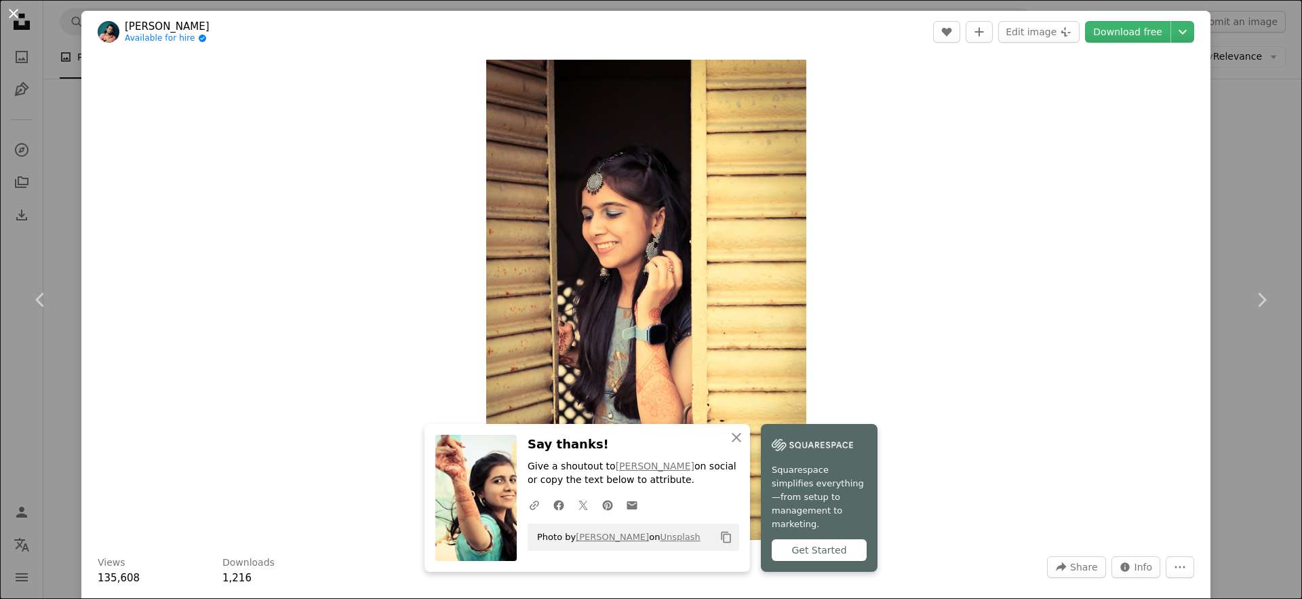
click at [16, 15] on button "An X shape" at bounding box center [13, 13] width 16 height 16
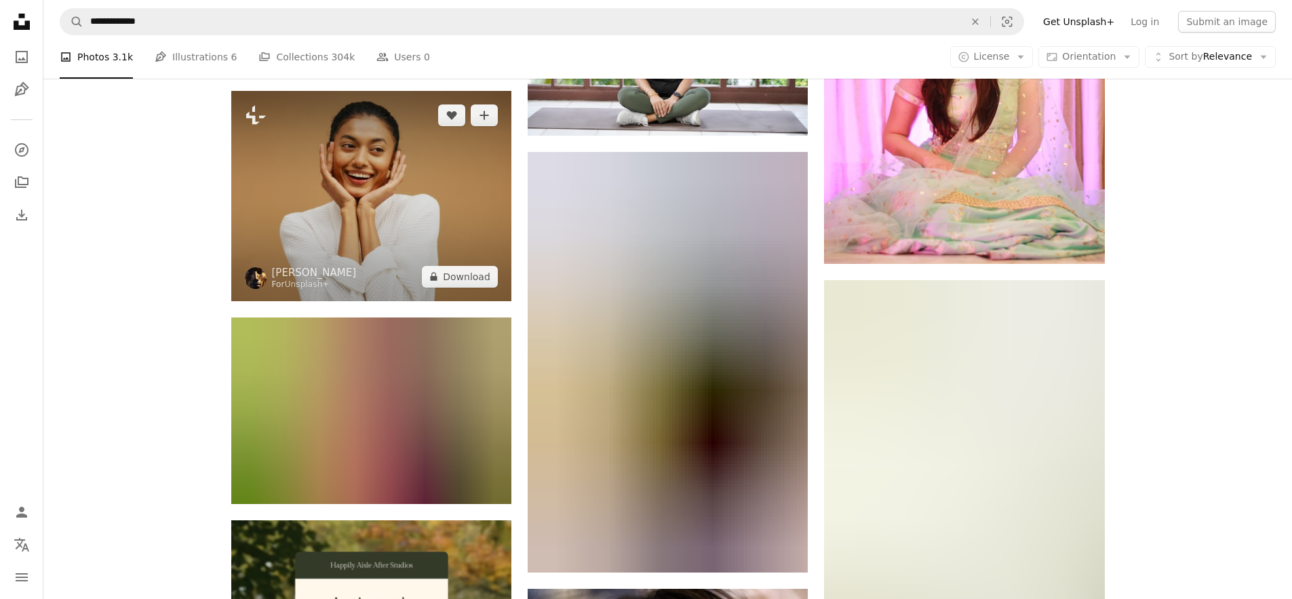
scroll to position [2826, 0]
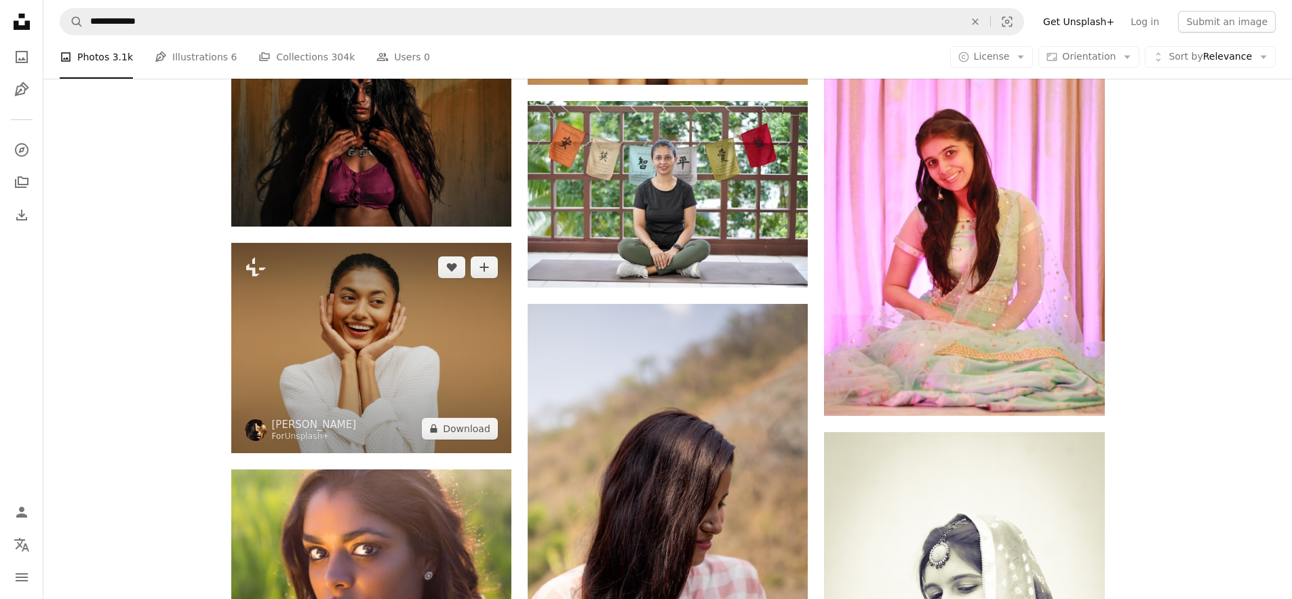
click at [383, 296] on img at bounding box center [371, 348] width 280 height 210
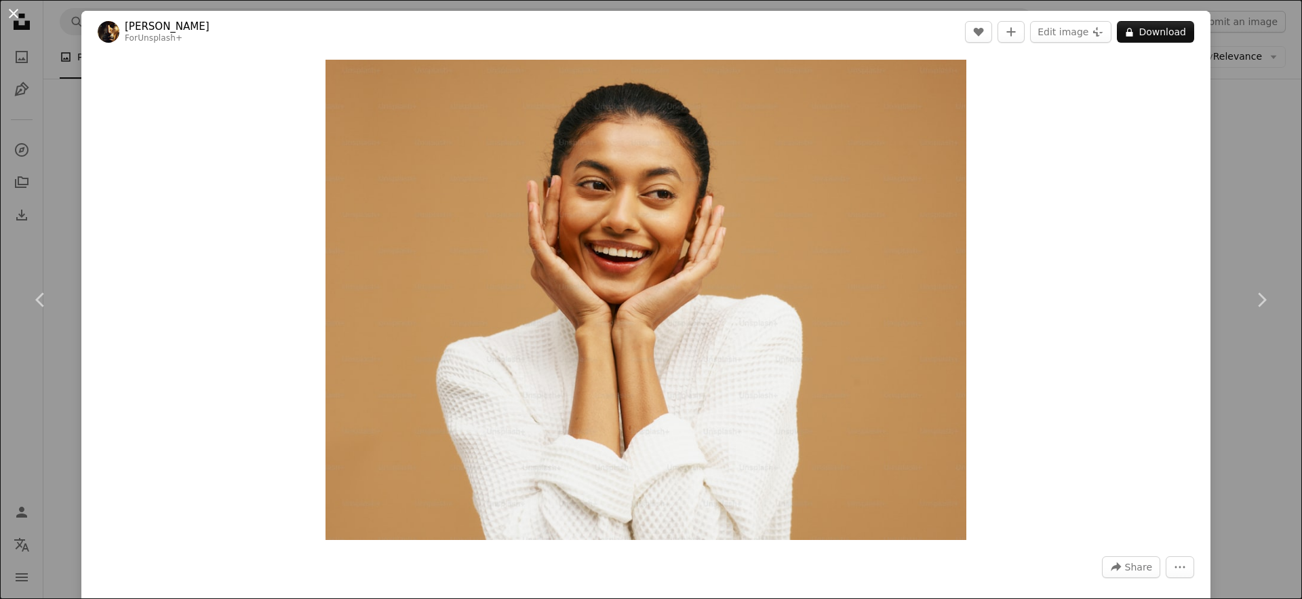
click at [18, 12] on button "An X shape" at bounding box center [13, 13] width 16 height 16
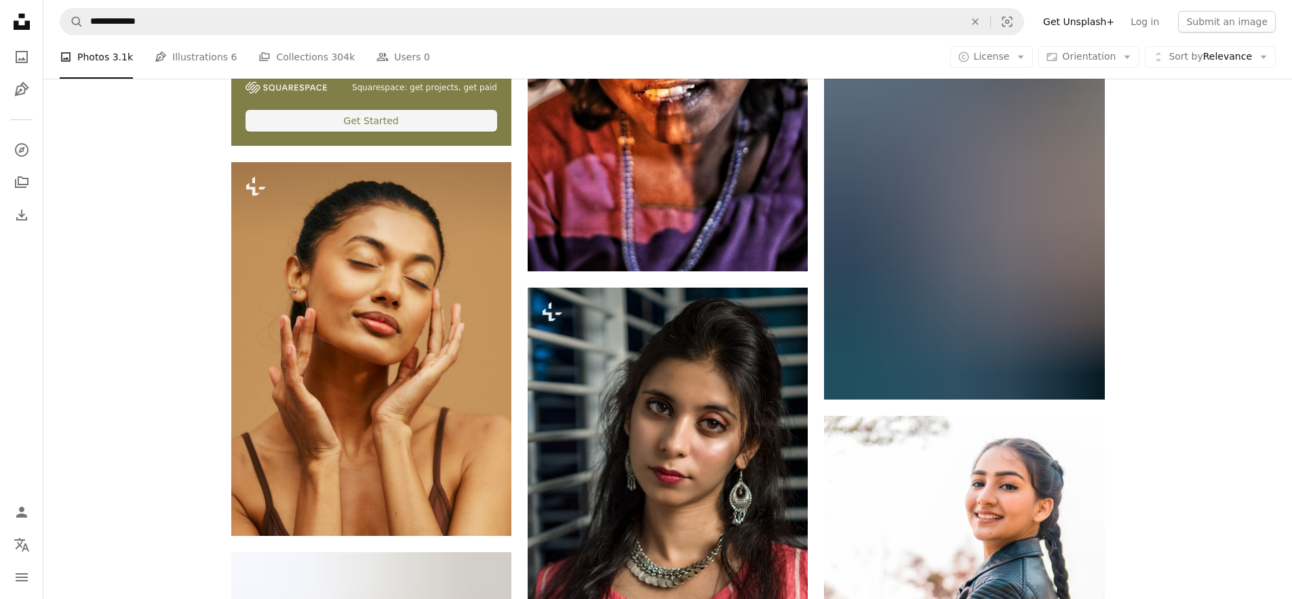
scroll to position [3711, 0]
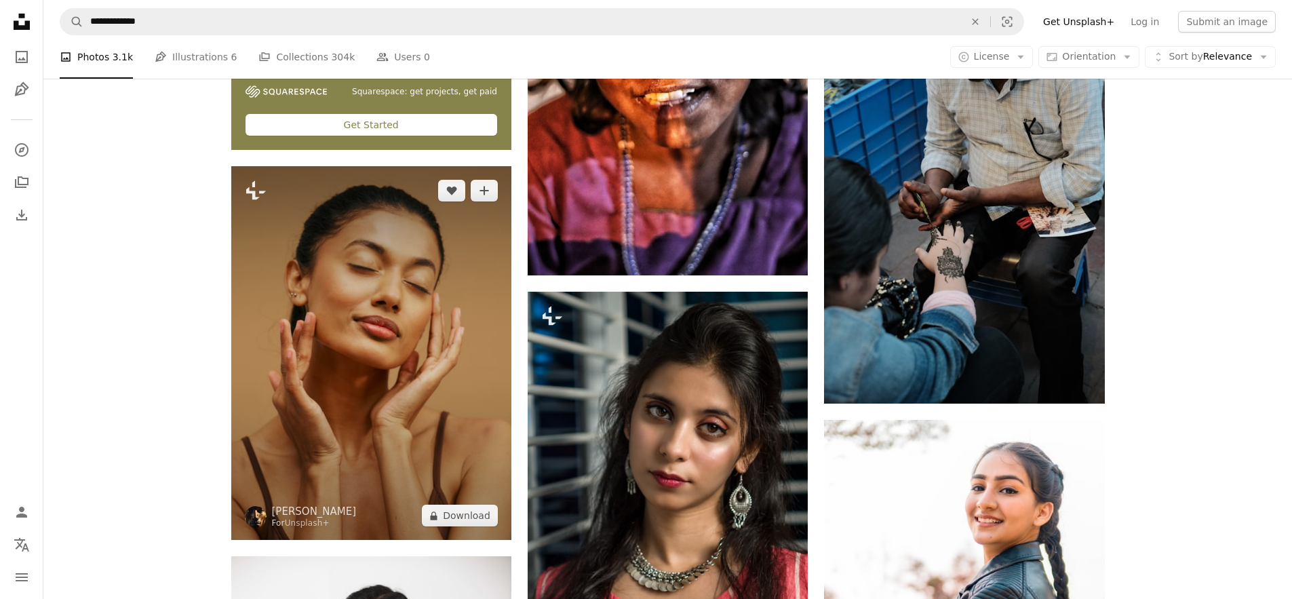
click at [363, 237] on img at bounding box center [371, 353] width 280 height 374
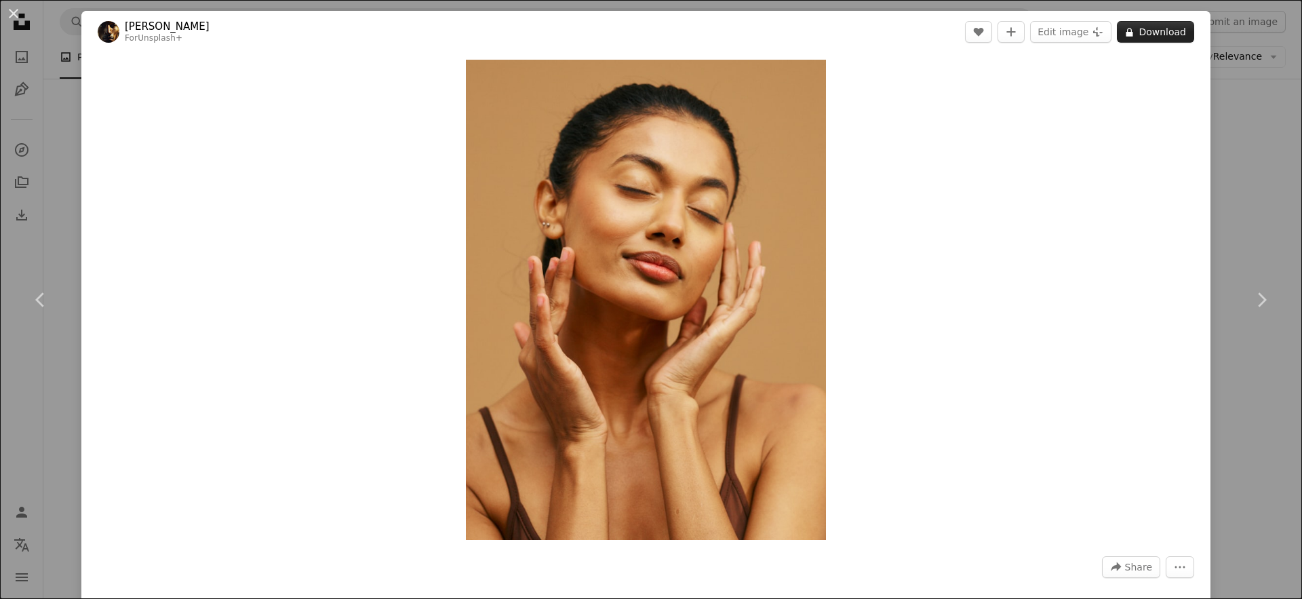
click at [1157, 34] on button "A lock Download" at bounding box center [1155, 32] width 77 height 22
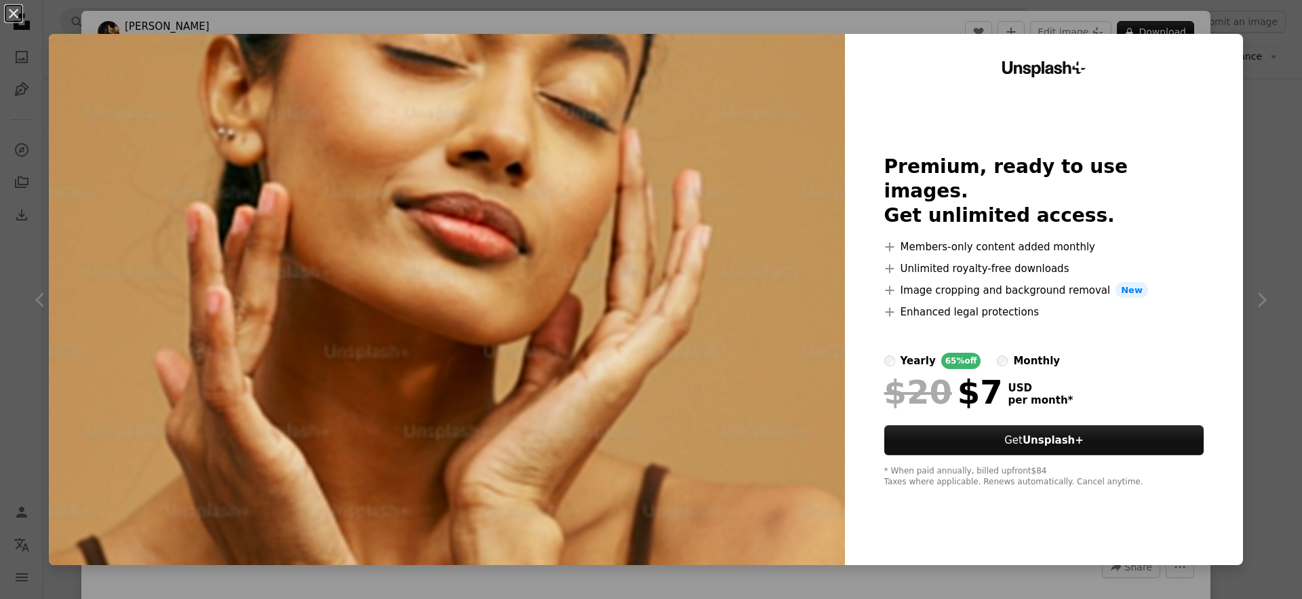
click at [12, 12] on button "An X shape" at bounding box center [13, 13] width 16 height 16
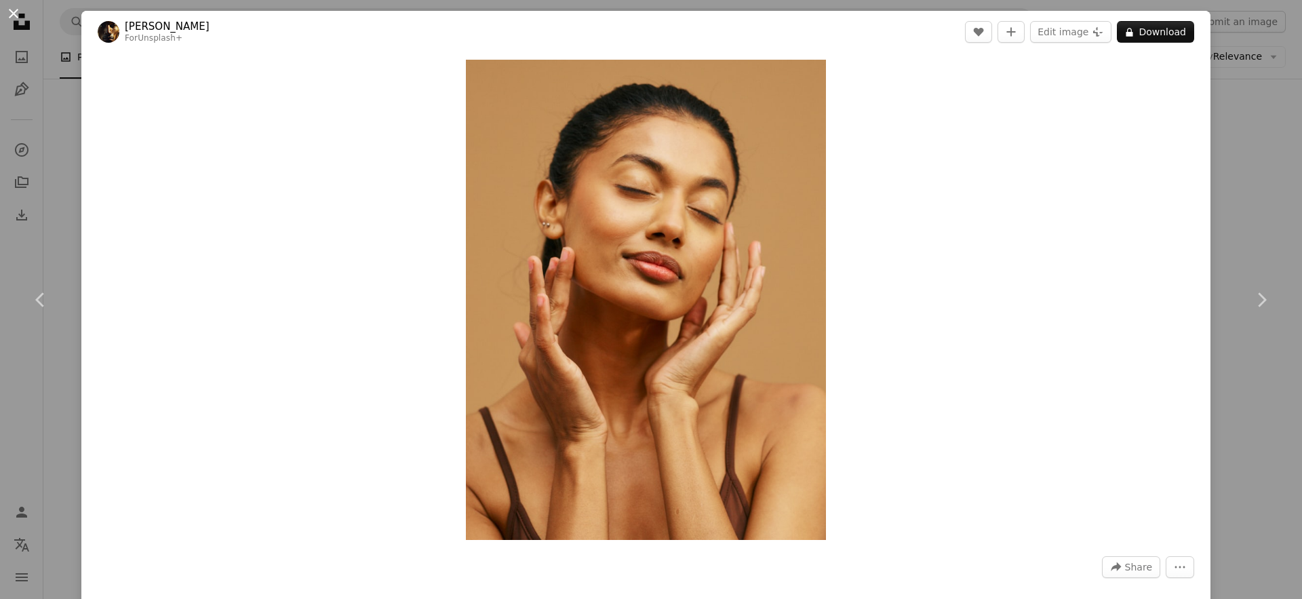
click at [16, 15] on button "An X shape" at bounding box center [13, 13] width 16 height 16
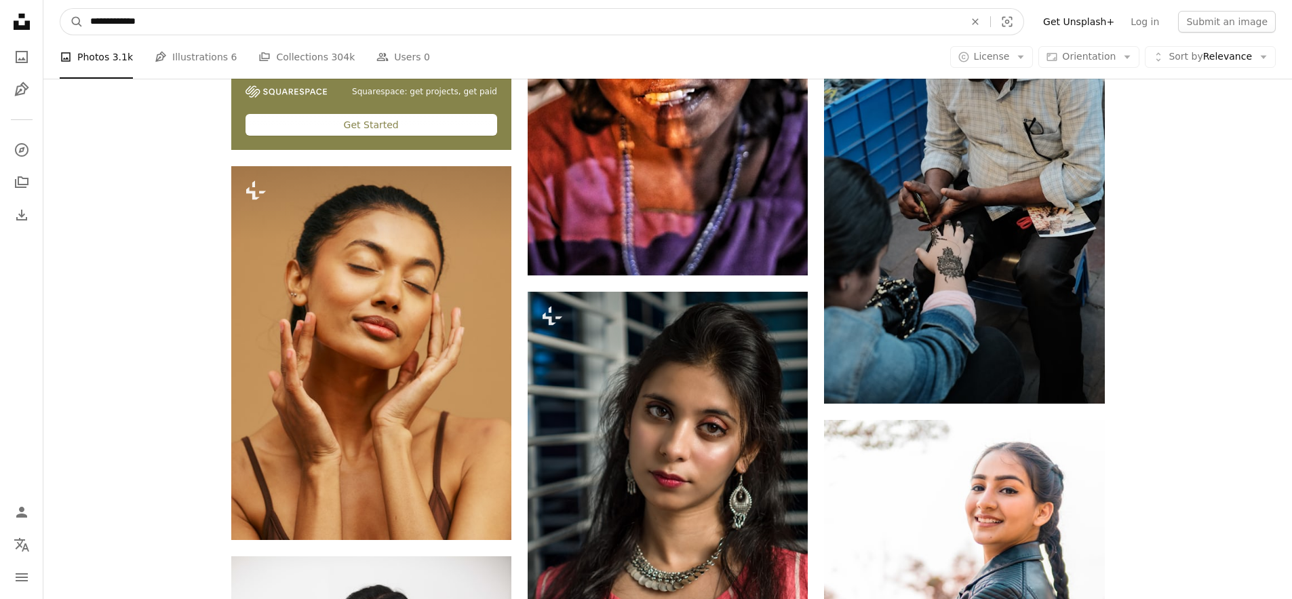
click at [159, 24] on input "**********" at bounding box center [521, 22] width 877 height 26
type input "**********"
click button "A magnifying glass" at bounding box center [71, 22] width 23 height 26
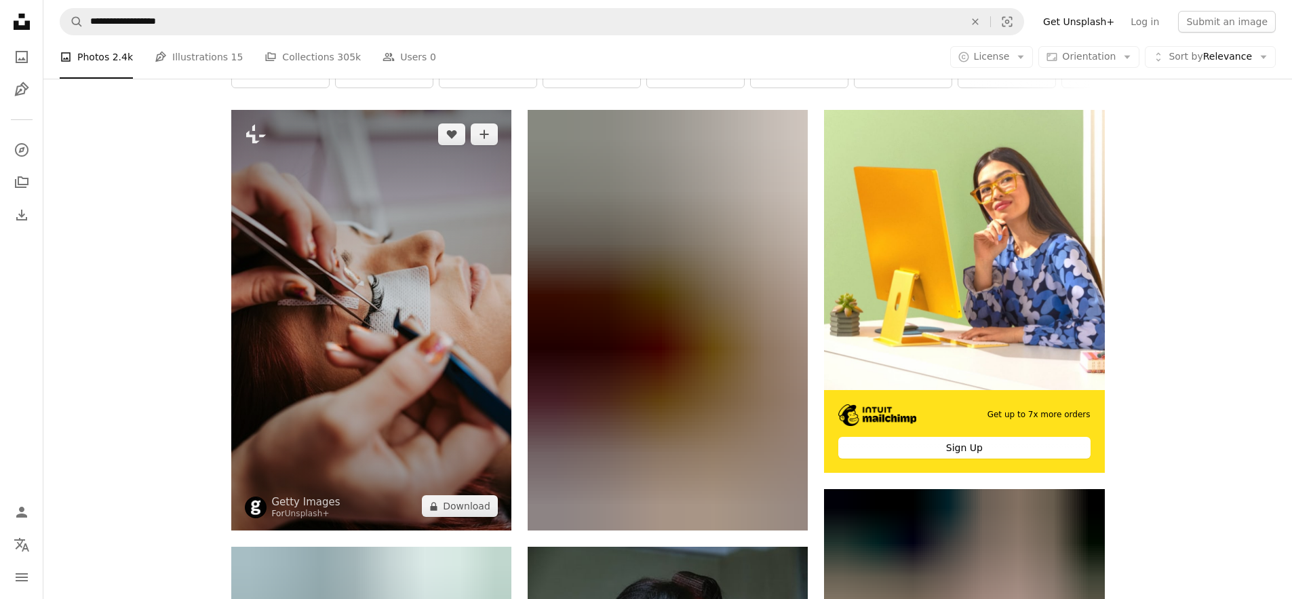
scroll to position [233, 0]
